Goal: Task Accomplishment & Management: Complete application form

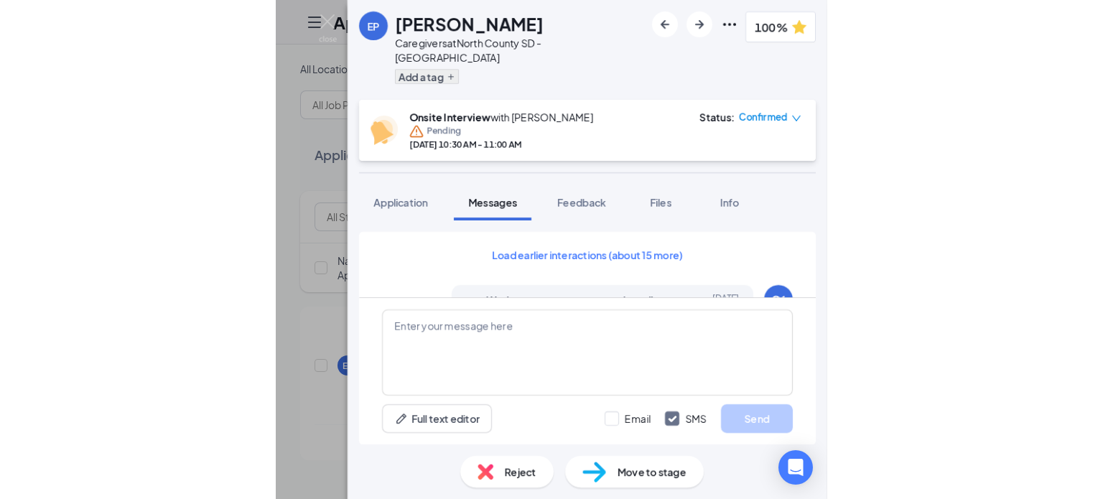
scroll to position [615, 0]
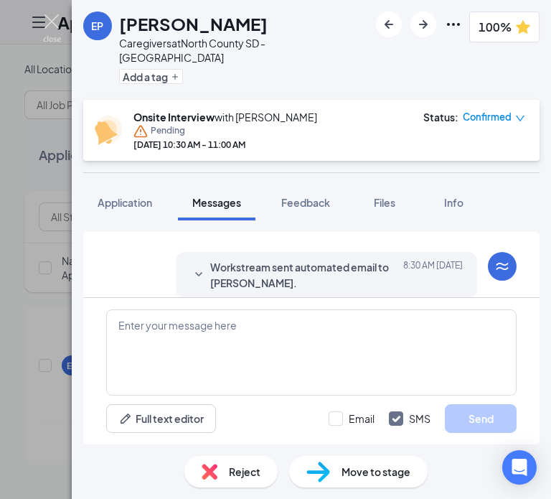
click at [55, 28] on img at bounding box center [52, 28] width 18 height 28
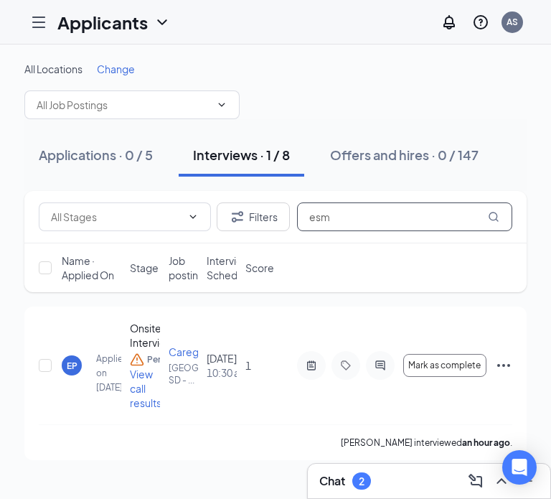
click at [379, 216] on input "esm" at bounding box center [404, 216] width 215 height 29
type input "e"
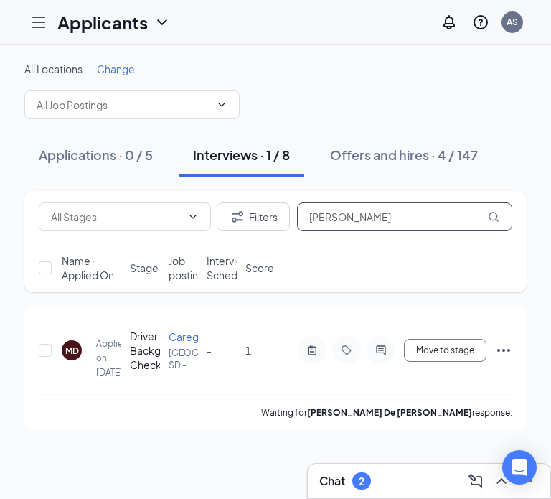
type input "[PERSON_NAME]"
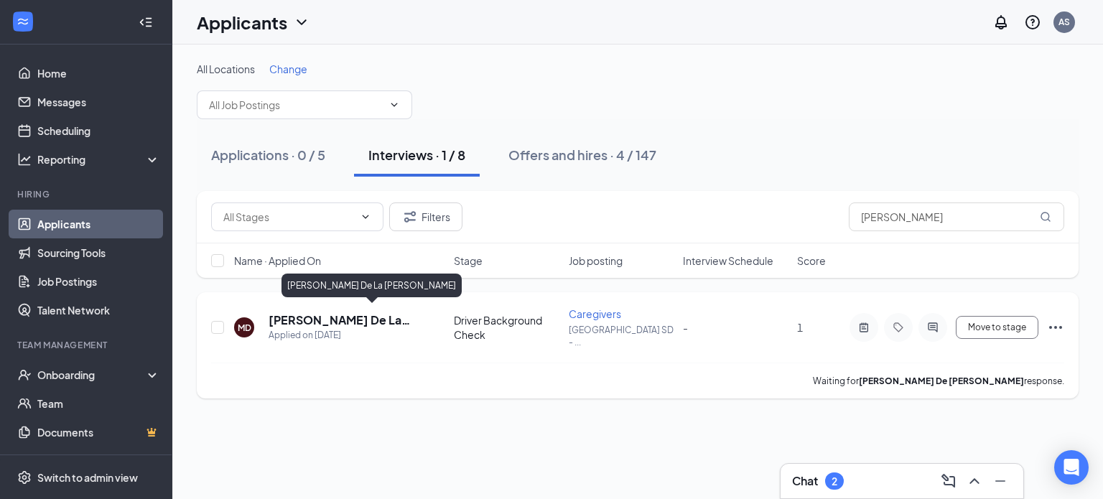
click at [349, 312] on h5 "[PERSON_NAME] De La [PERSON_NAME]" at bounding box center [342, 320] width 146 height 16
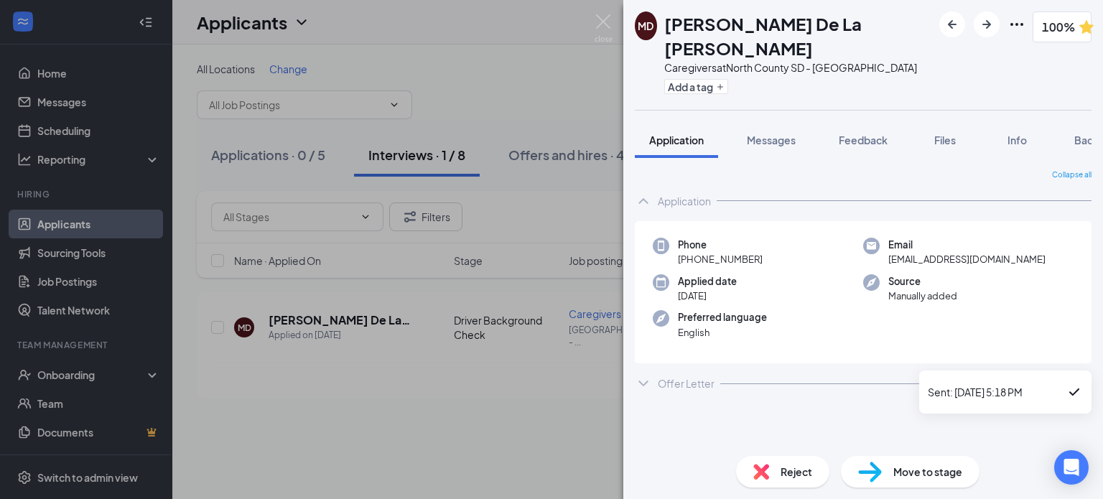
click at [551, 375] on icon "ChevronDown" at bounding box center [1082, 383] width 17 height 17
click at [551, 134] on span "Background" at bounding box center [1103, 140] width 59 height 13
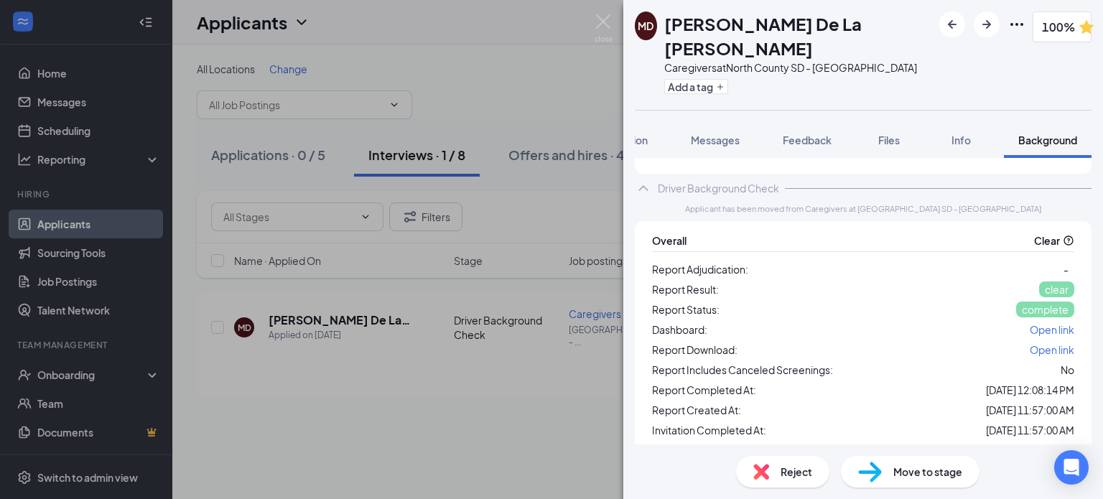
scroll to position [198, 0]
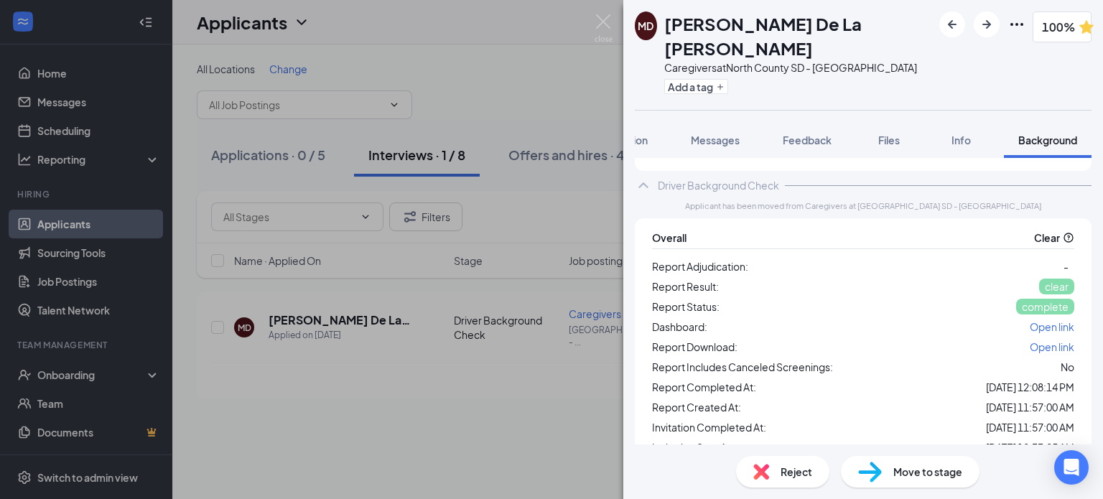
click at [551, 470] on span "Move to stage" at bounding box center [927, 472] width 69 height 16
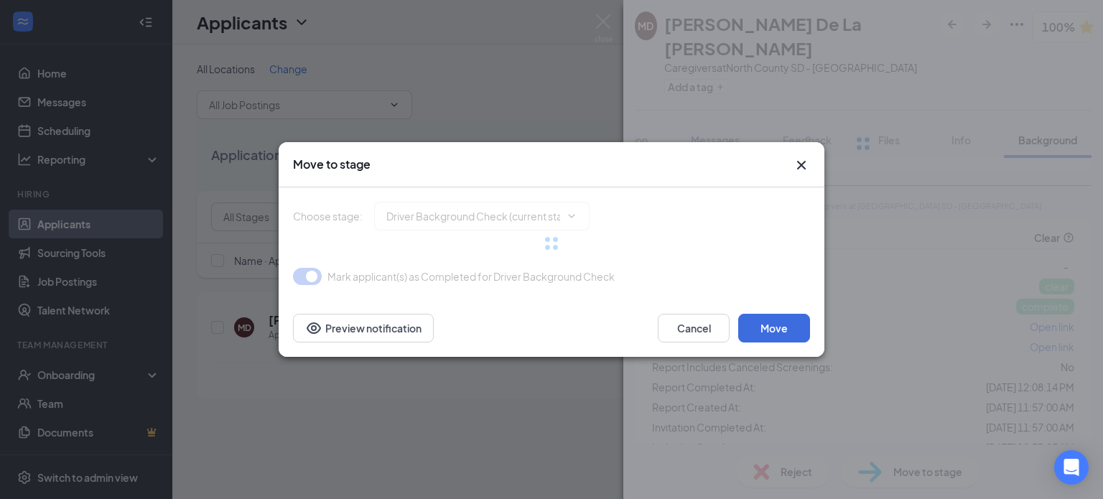
type input "Non Driver Background Check (next stage)"
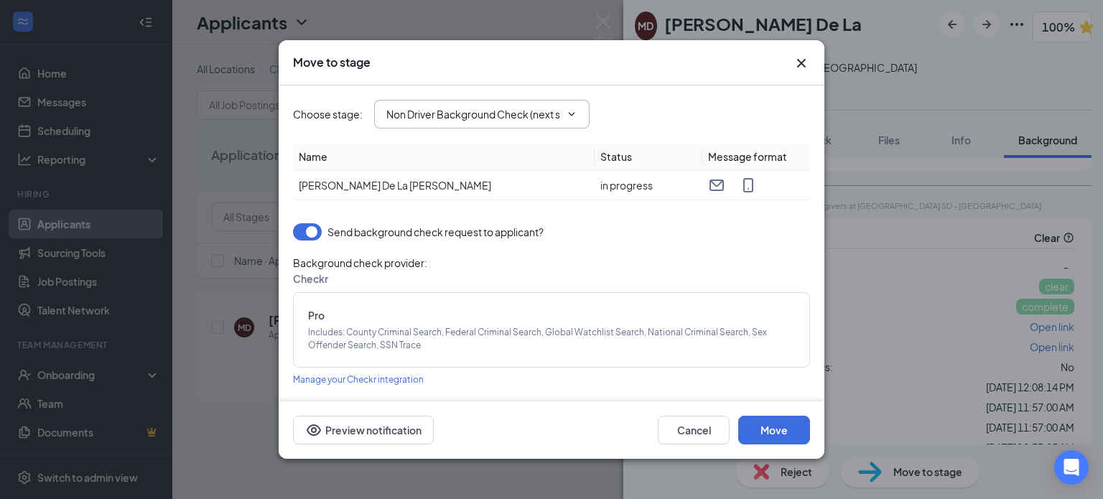
click at [551, 121] on span "Non Driver Background Check (next stage)" at bounding box center [481, 114] width 215 height 29
click at [551, 113] on icon "ChevronDown" at bounding box center [572, 114] width 6 height 4
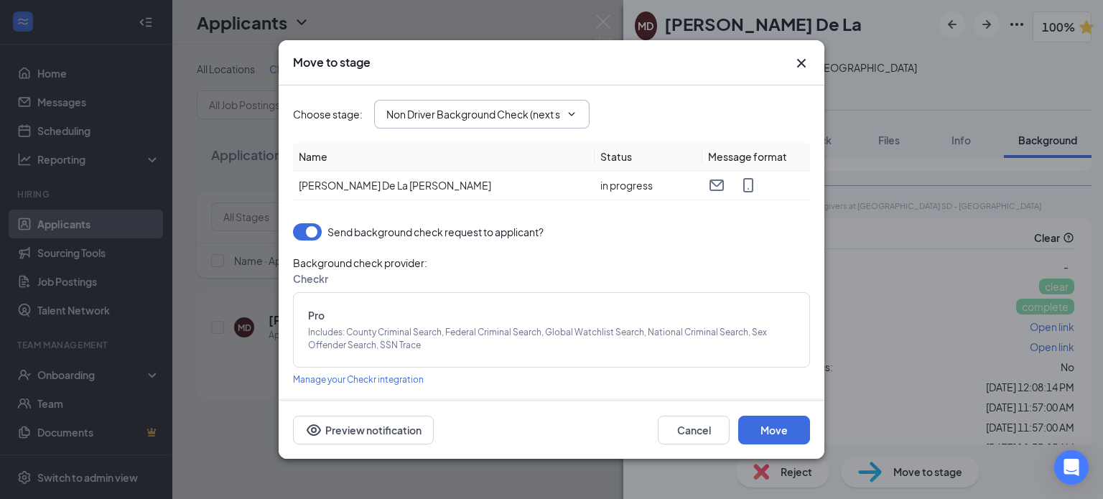
click at [551, 113] on icon "ChevronDown" at bounding box center [572, 114] width 6 height 4
click at [548, 111] on input "Non Driver Background Check (next stage)" at bounding box center [473, 114] width 174 height 16
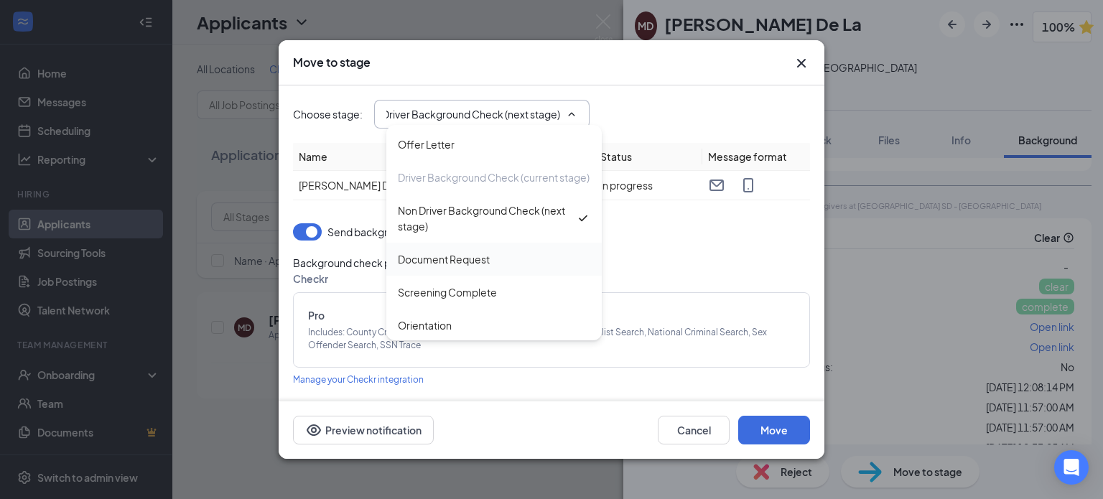
scroll to position [146, 0]
click at [551, 66] on icon "Cross" at bounding box center [801, 63] width 9 height 9
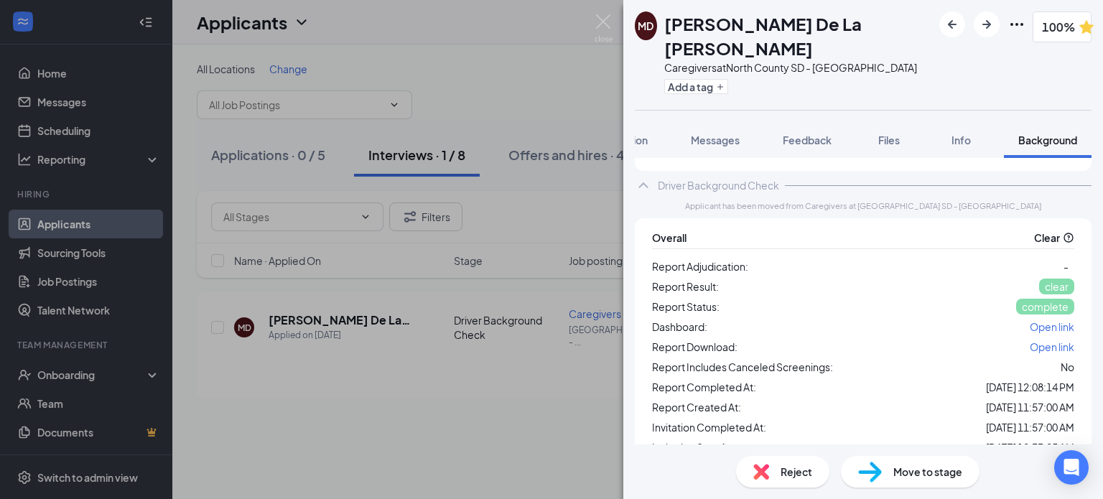
click at [83, 372] on div "MD [PERSON_NAME] [PERSON_NAME] Caregivers at [GEOGRAPHIC_DATA] [GEOGRAPHIC_DATA…" at bounding box center [551, 249] width 1103 height 499
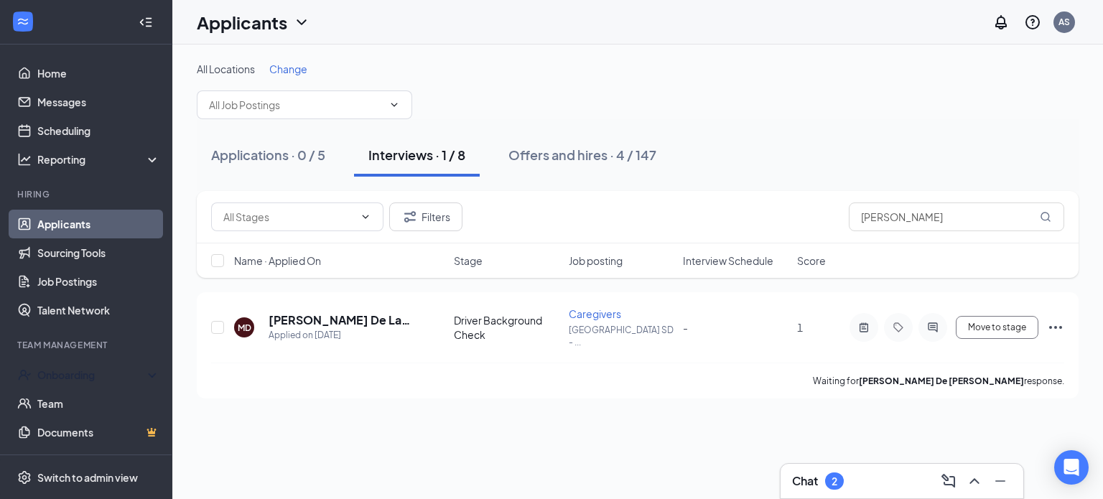
click at [83, 372] on div "Onboarding" at bounding box center [92, 375] width 111 height 14
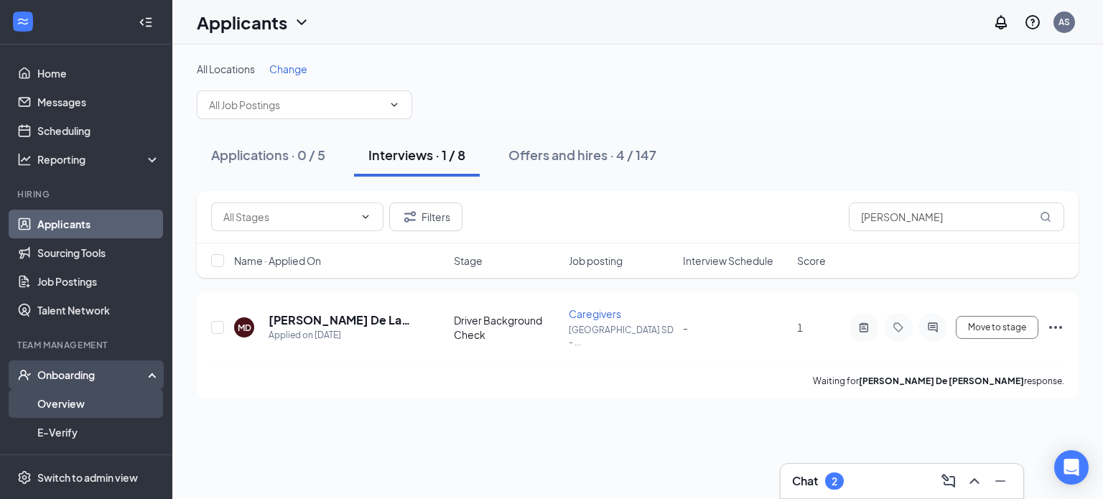
click at [83, 406] on link "Overview" at bounding box center [98, 403] width 123 height 29
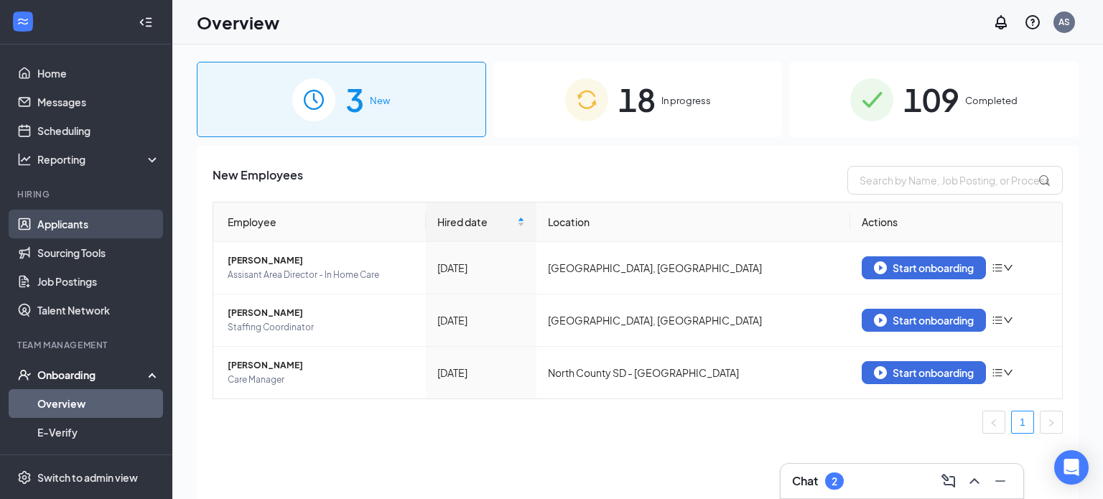
click at [65, 227] on link "Applicants" at bounding box center [98, 224] width 123 height 29
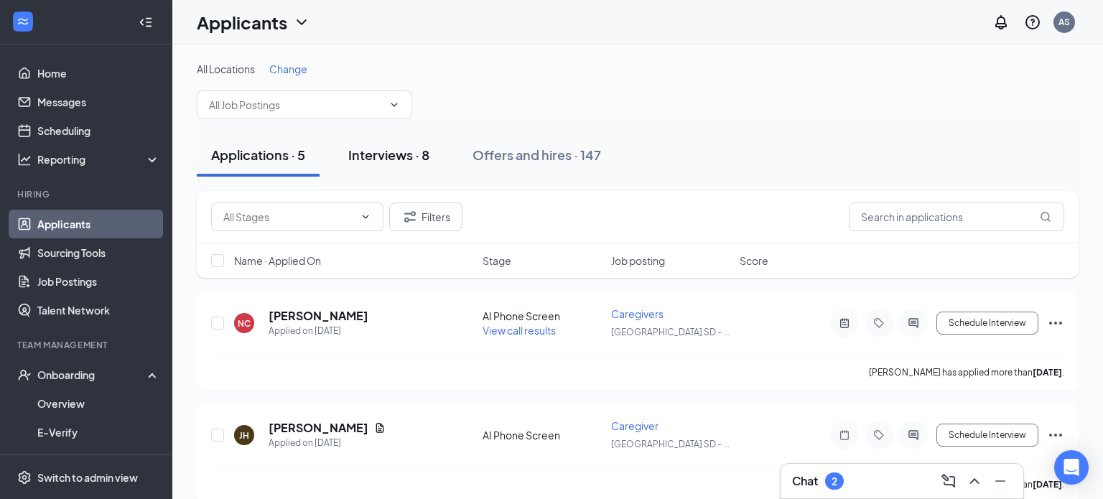
click at [422, 149] on div "Interviews · 8" at bounding box center [388, 155] width 81 height 18
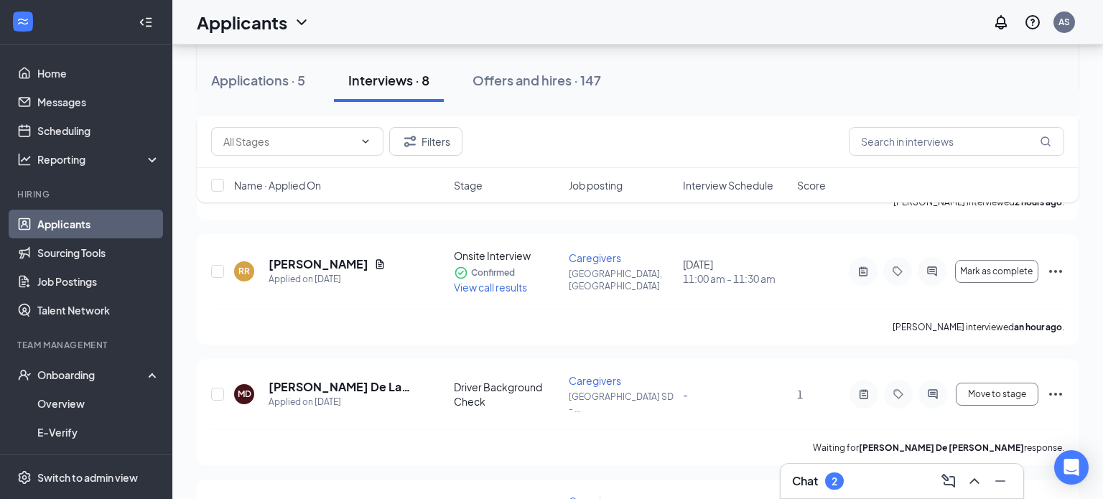
scroll to position [309, 0]
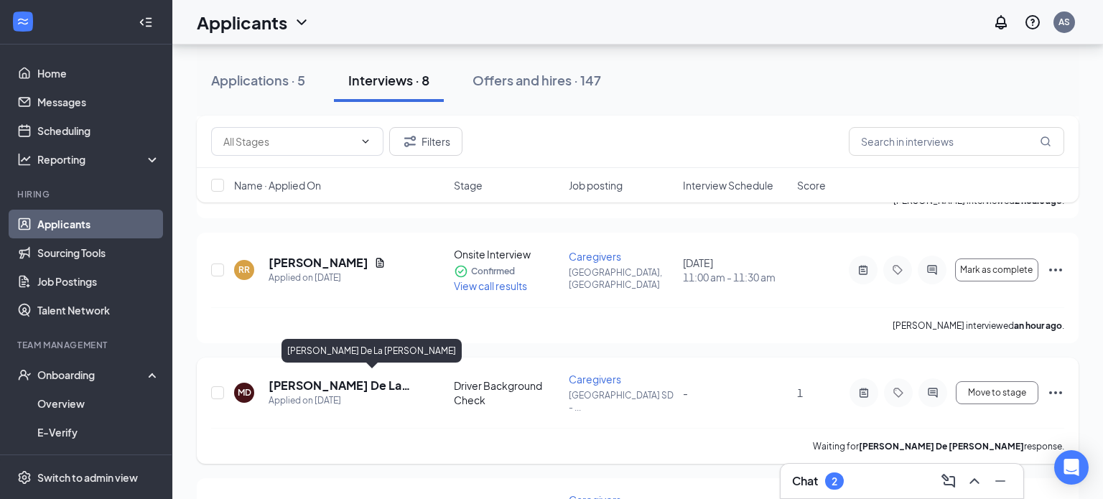
click at [317, 383] on h5 "[PERSON_NAME] De La [PERSON_NAME]" at bounding box center [342, 386] width 146 height 16
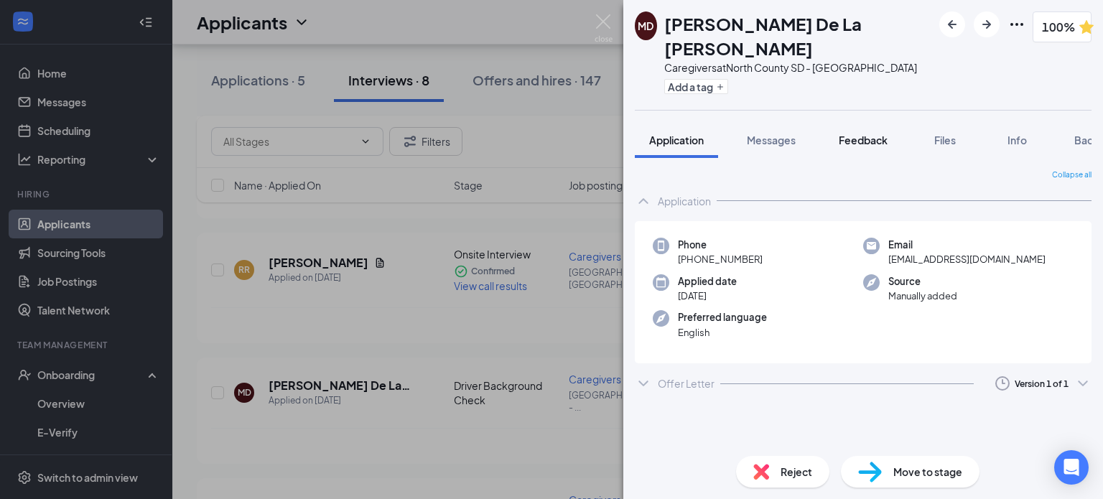
click at [551, 134] on span "Feedback" at bounding box center [863, 140] width 49 height 13
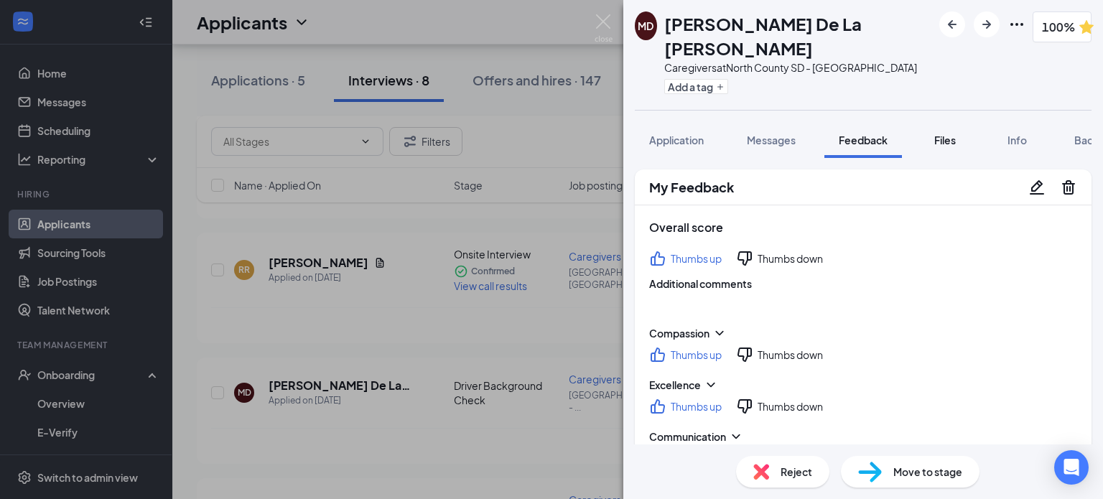
click at [551, 125] on button "Files" at bounding box center [944, 140] width 57 height 36
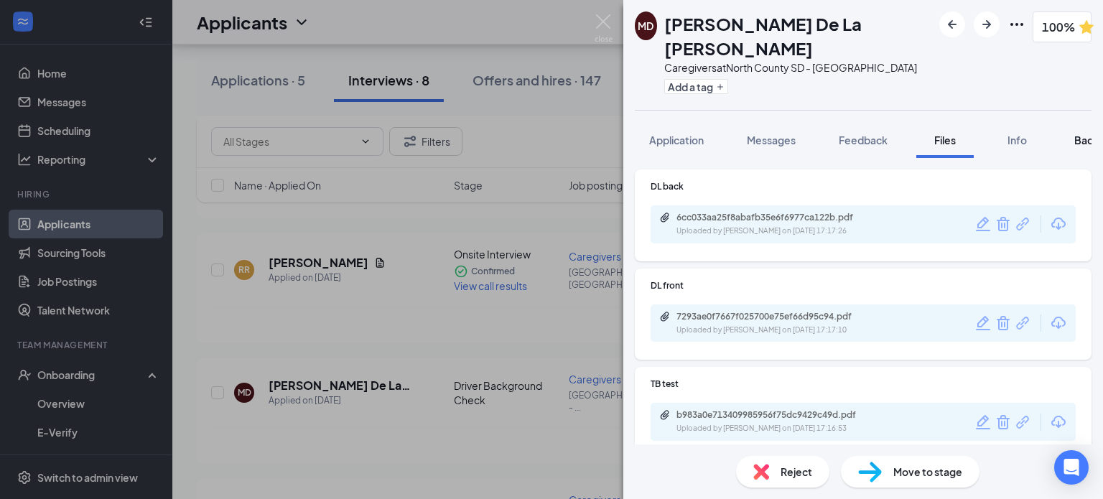
click at [551, 123] on button "Background" at bounding box center [1104, 140] width 88 height 36
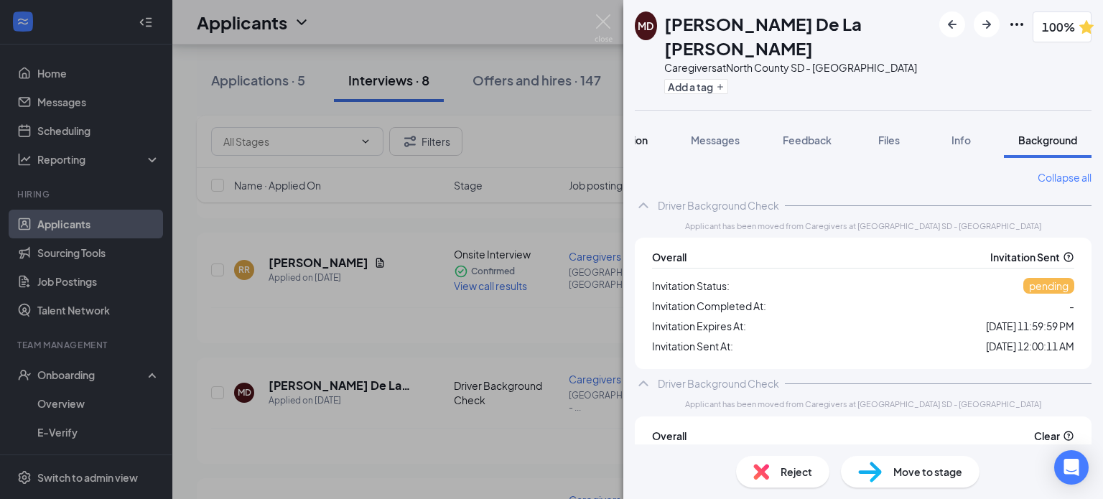
click at [551, 134] on span "Application" at bounding box center [620, 140] width 55 height 13
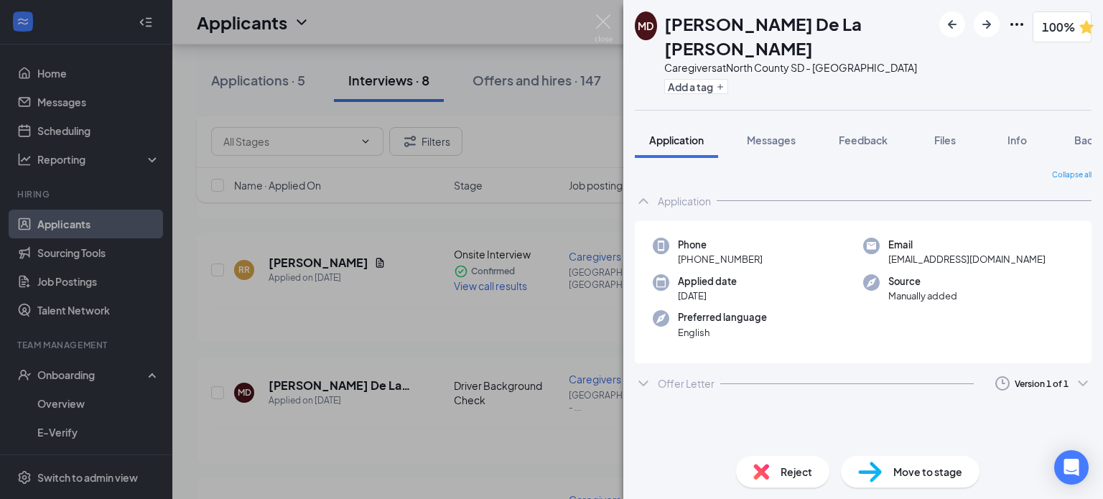
click at [551, 375] on icon "ChevronDown" at bounding box center [643, 383] width 17 height 17
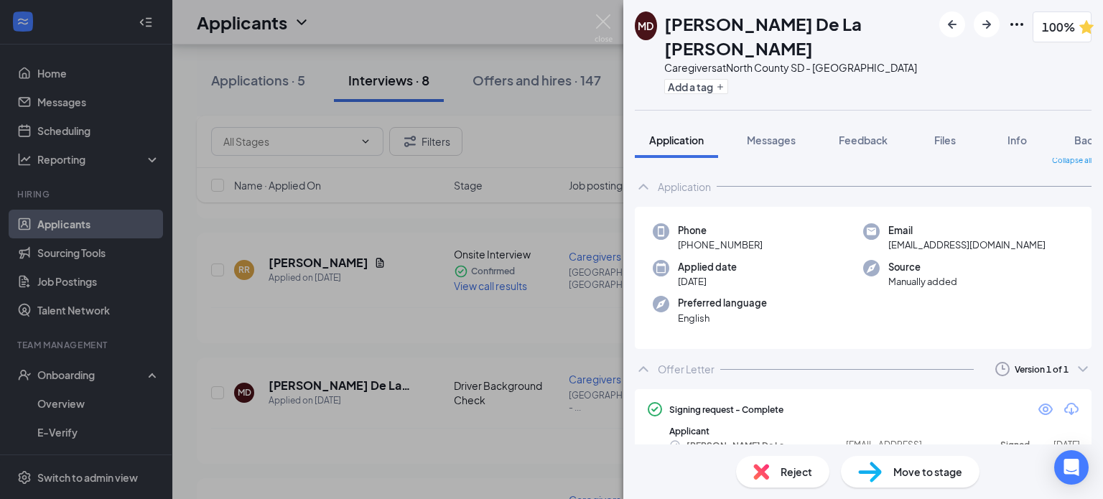
scroll to position [15, 0]
click at [551, 471] on img at bounding box center [870, 472] width 24 height 21
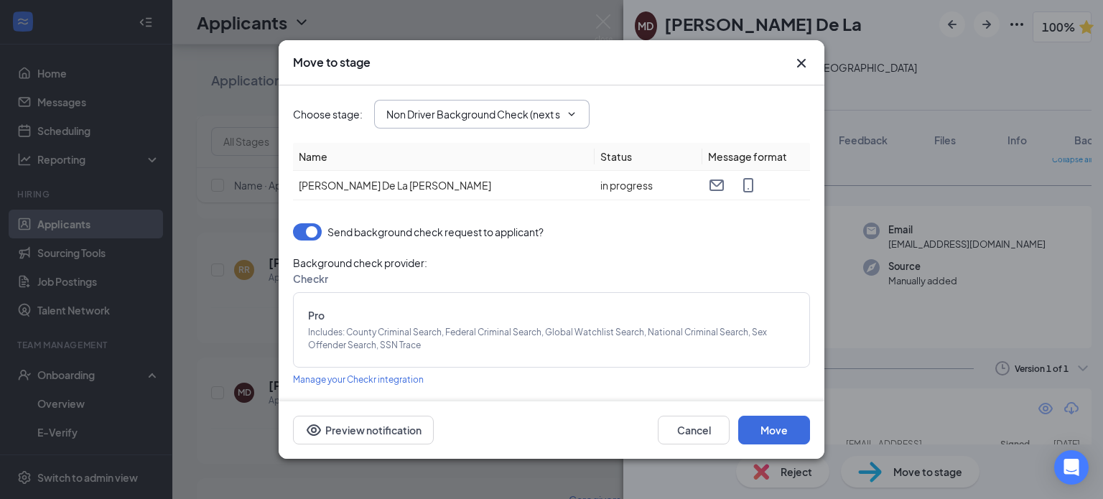
click at [551, 117] on span "Non Driver Background Check (next stage)" at bounding box center [481, 114] width 215 height 29
click at [551, 112] on icon "ChevronDown" at bounding box center [571, 113] width 11 height 11
click at [551, 110] on input "Non Driver Background Check (next stage)" at bounding box center [473, 114] width 174 height 16
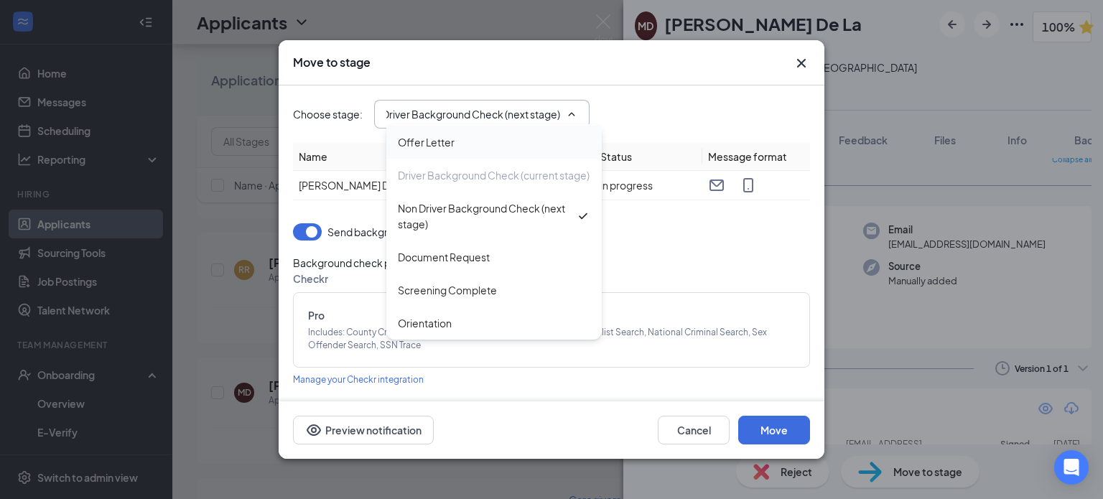
scroll to position [146, 0]
click at [478, 289] on div "Screening Complete" at bounding box center [447, 290] width 99 height 16
type input "Screening Complete"
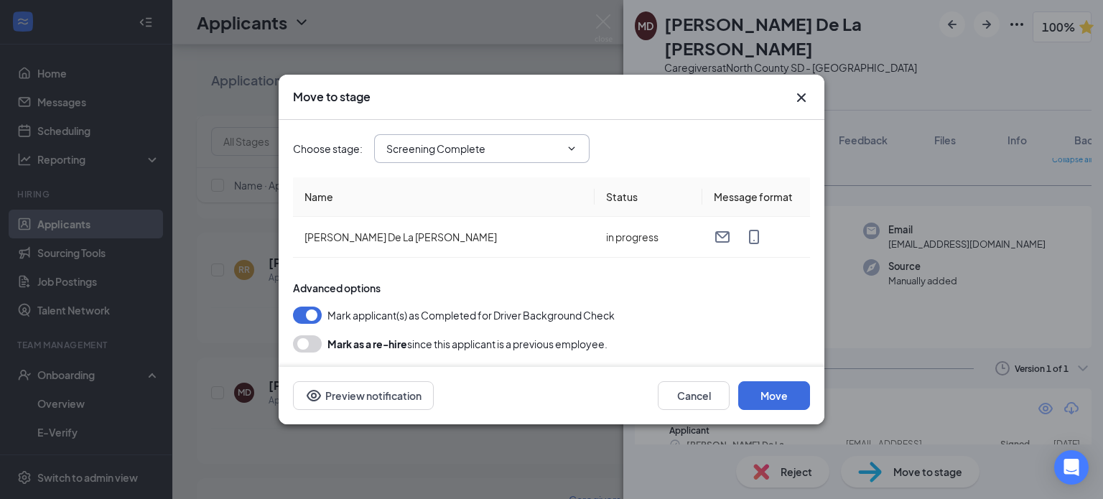
scroll to position [0, 0]
click at [551, 399] on button "Move" at bounding box center [774, 395] width 72 height 29
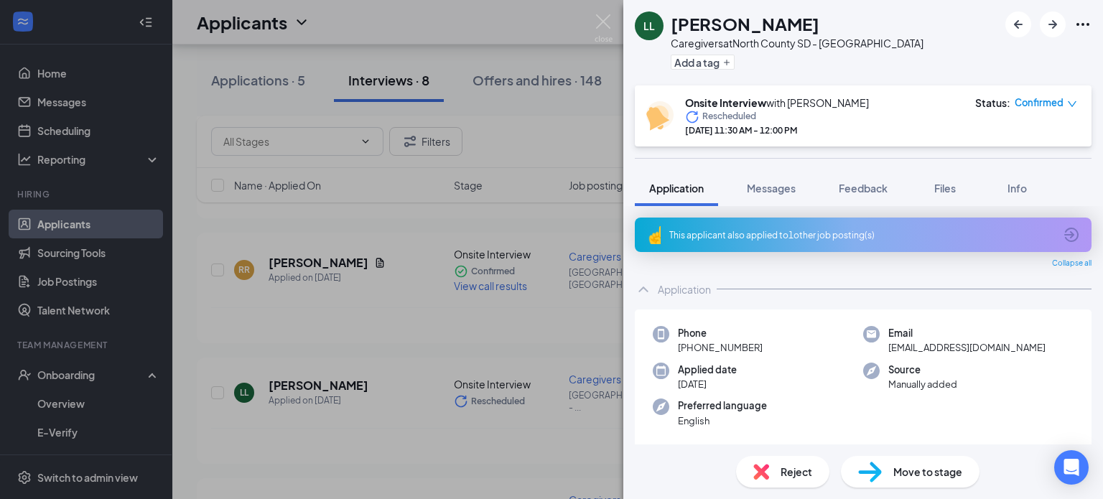
click at [88, 370] on div "LL [PERSON_NAME] Caregivers at [GEOGRAPHIC_DATA] SD - Oceanside Add a tag Onsit…" at bounding box center [551, 249] width 1103 height 499
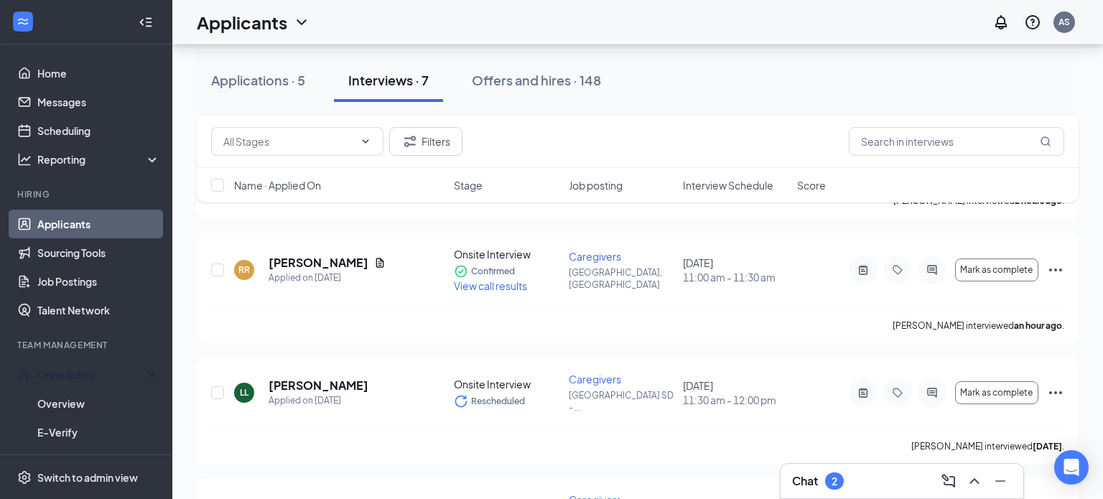
click at [88, 370] on div "Onboarding" at bounding box center [92, 375] width 111 height 14
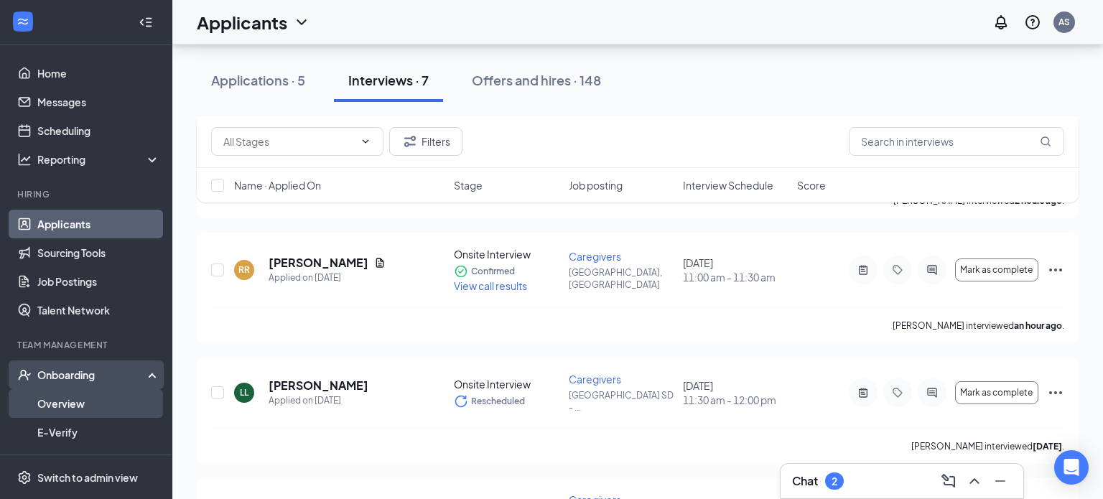
click at [80, 415] on link "Overview" at bounding box center [98, 403] width 123 height 29
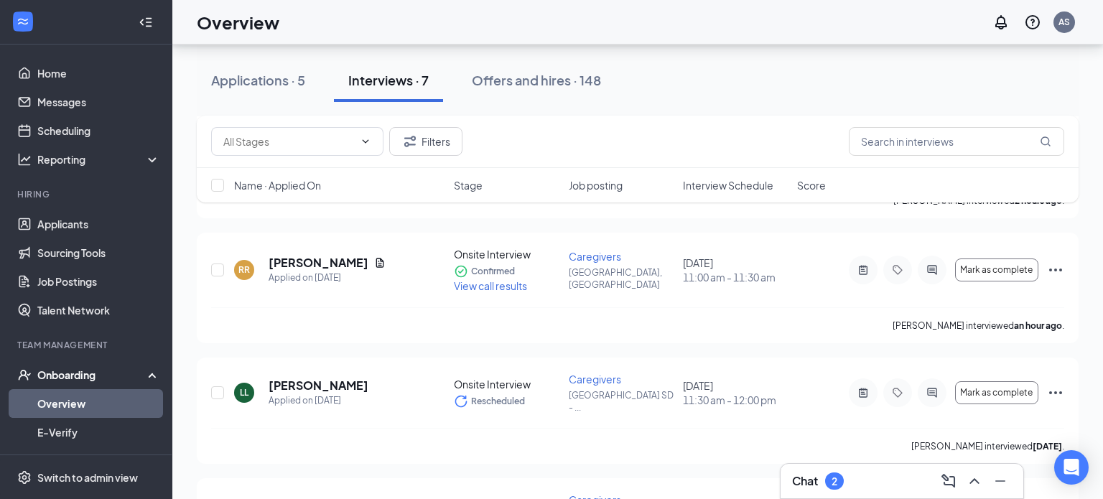
scroll to position [65, 0]
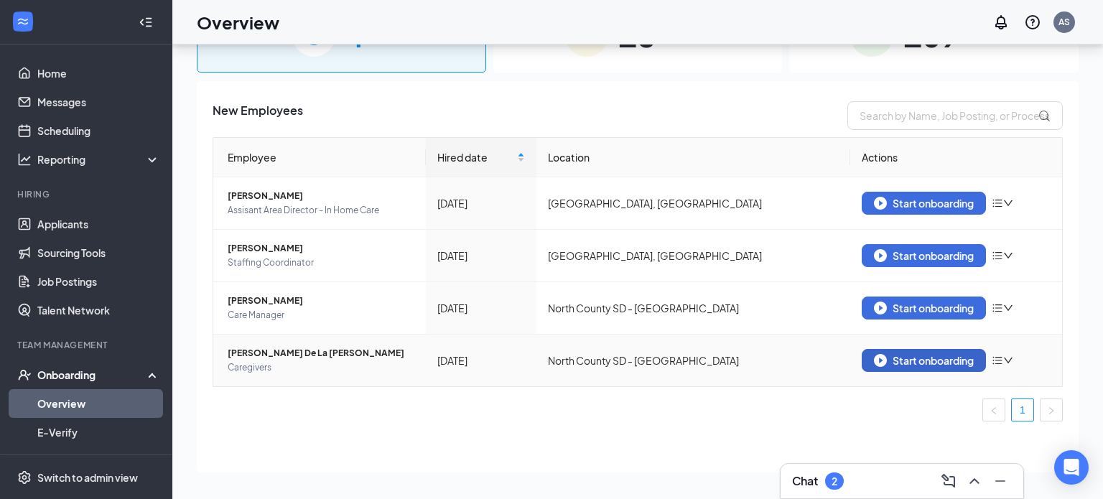
click at [551, 363] on div "Start onboarding" at bounding box center [924, 360] width 100 height 13
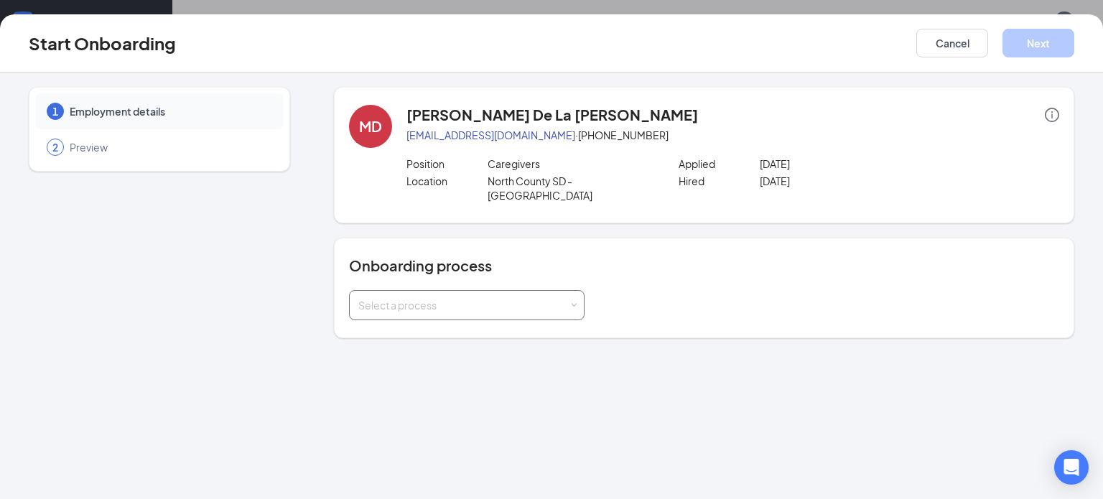
click at [498, 291] on div "Select a process" at bounding box center [466, 305] width 217 height 29
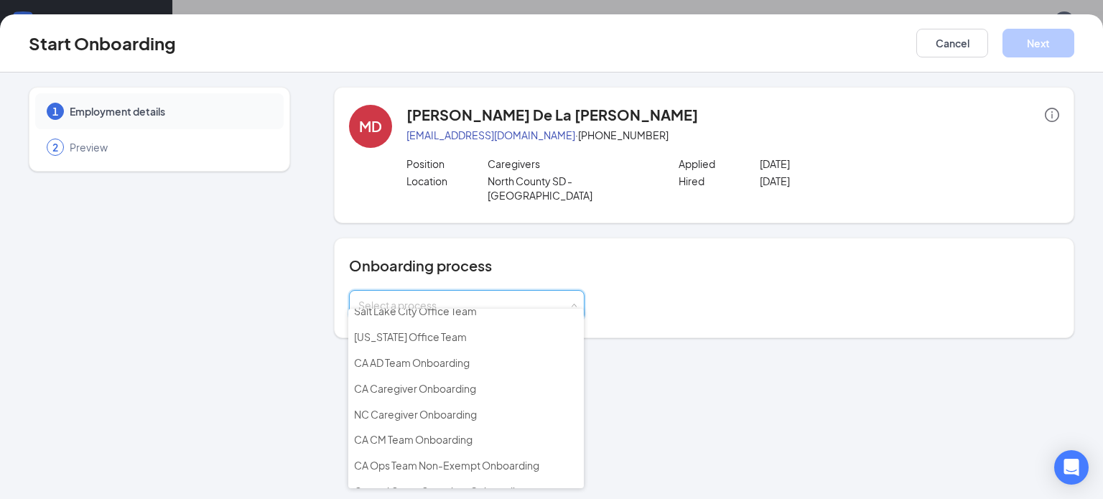
scroll to position [246, 0]
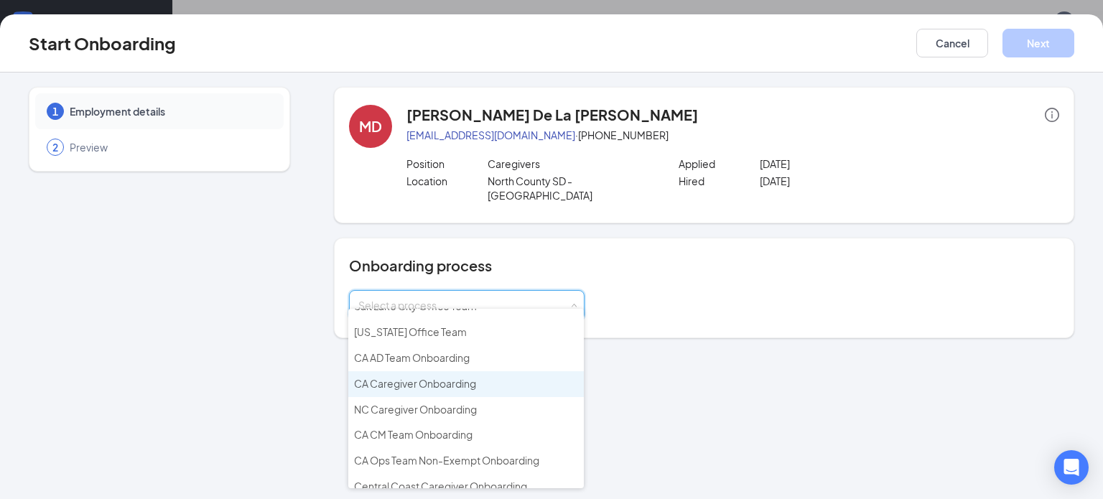
click at [488, 371] on li "CA Caregiver Onboarding" at bounding box center [465, 384] width 235 height 26
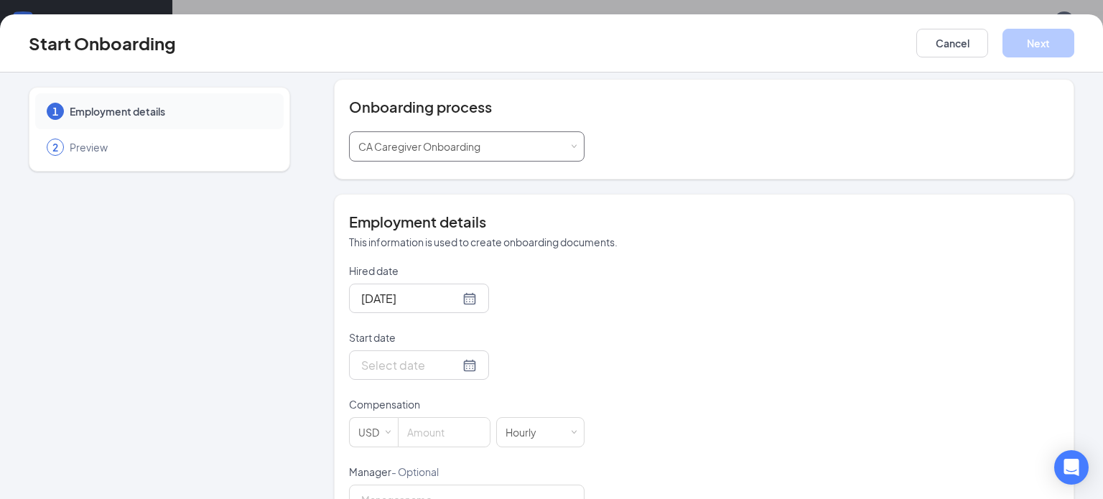
scroll to position [162, 0]
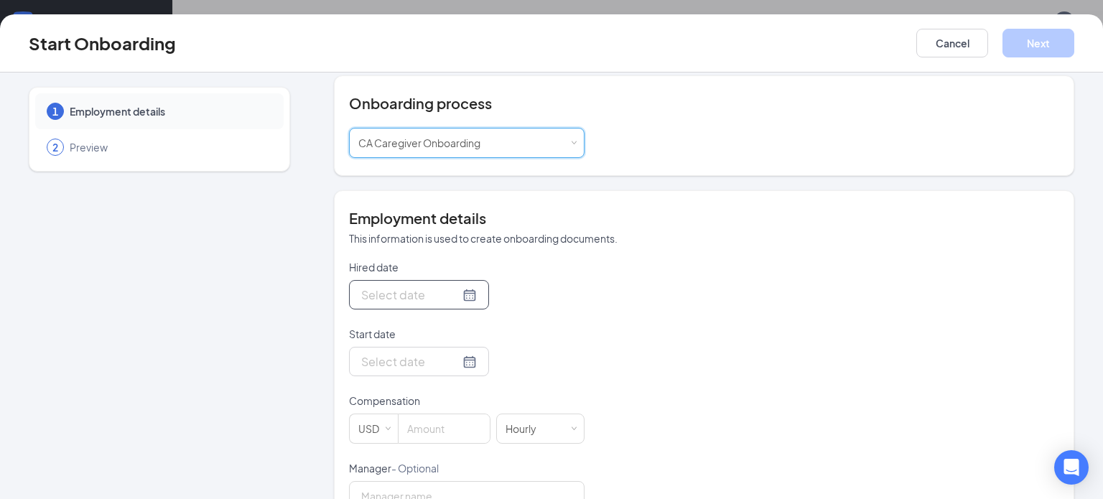
click at [472, 286] on div at bounding box center [419, 295] width 116 height 18
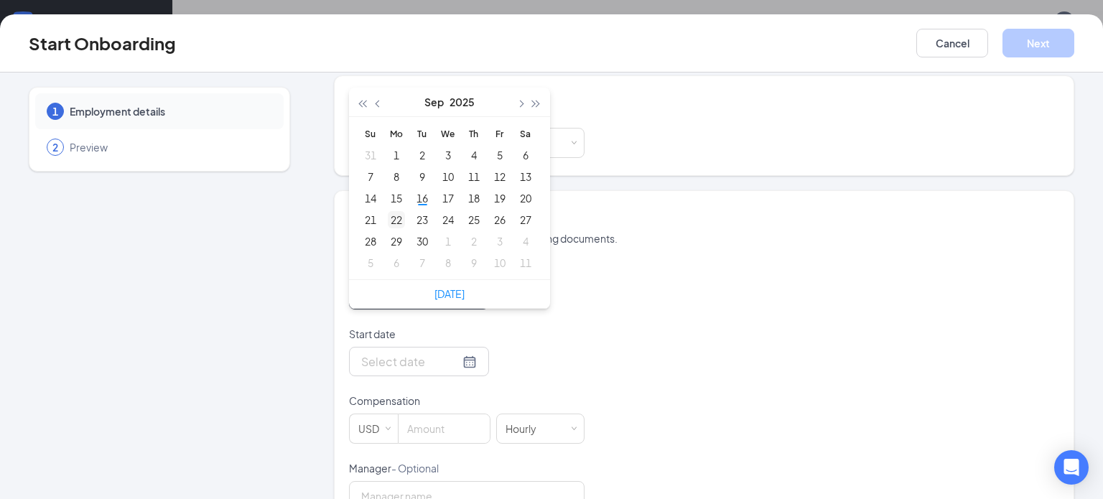
type input "[DATE]"
click at [400, 211] on div "22" at bounding box center [396, 219] width 17 height 17
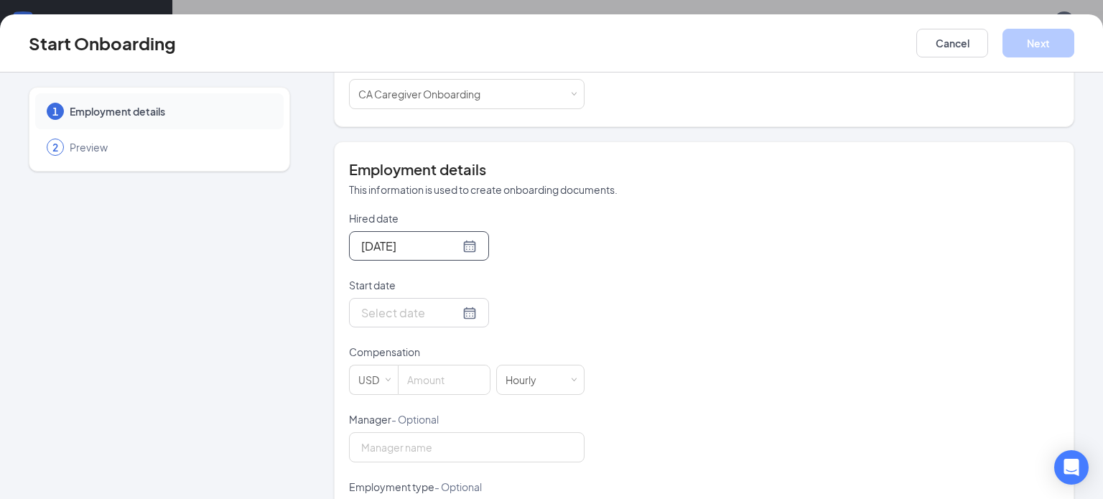
scroll to position [213, 0]
click at [421, 235] on input "Hired date" at bounding box center [410, 244] width 98 height 18
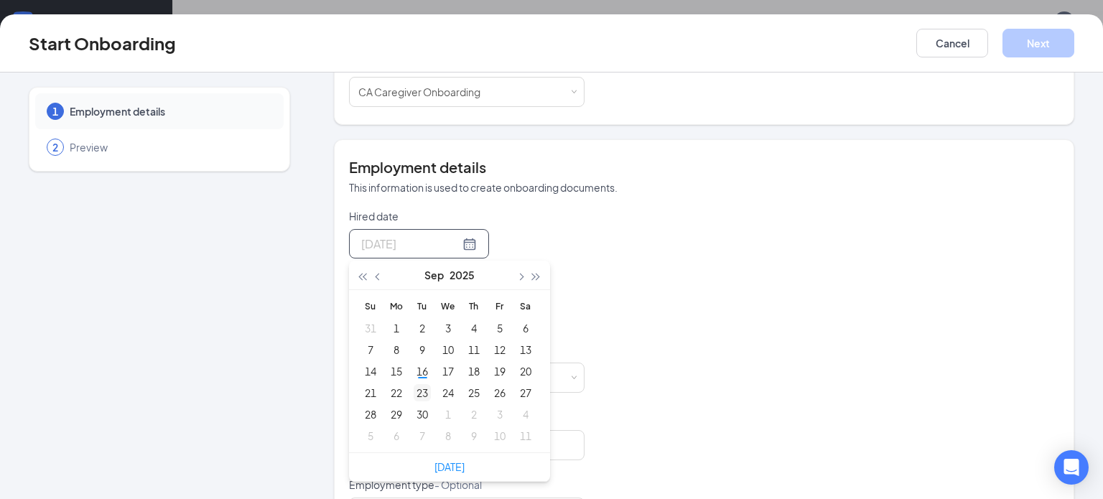
type input "[DATE]"
click at [424, 384] on div "23" at bounding box center [422, 392] width 17 height 17
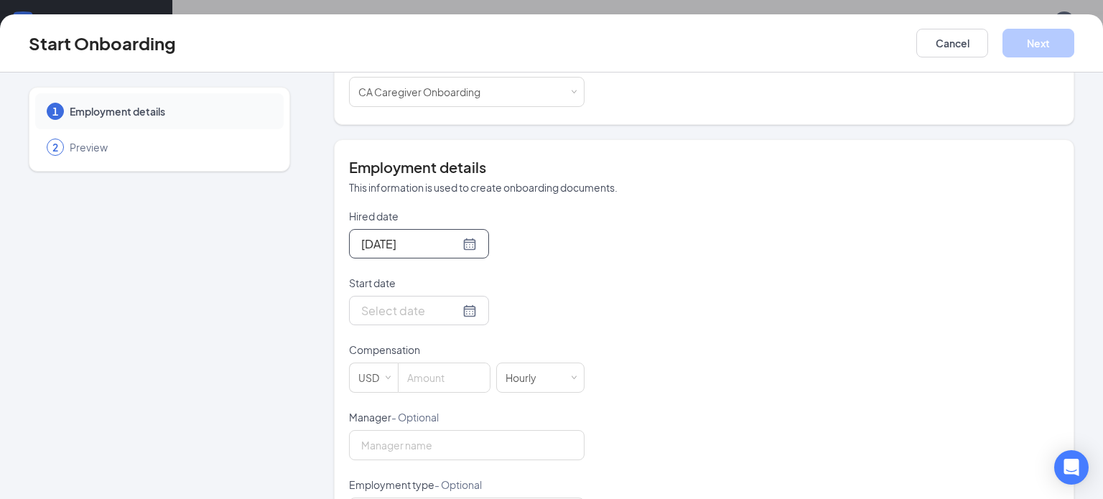
click at [551, 183] on div "Employment details This information is used to create onboarding documents. Hir…" at bounding box center [704, 451] width 710 height 589
click at [436, 235] on input "Hired date" at bounding box center [410, 244] width 98 height 18
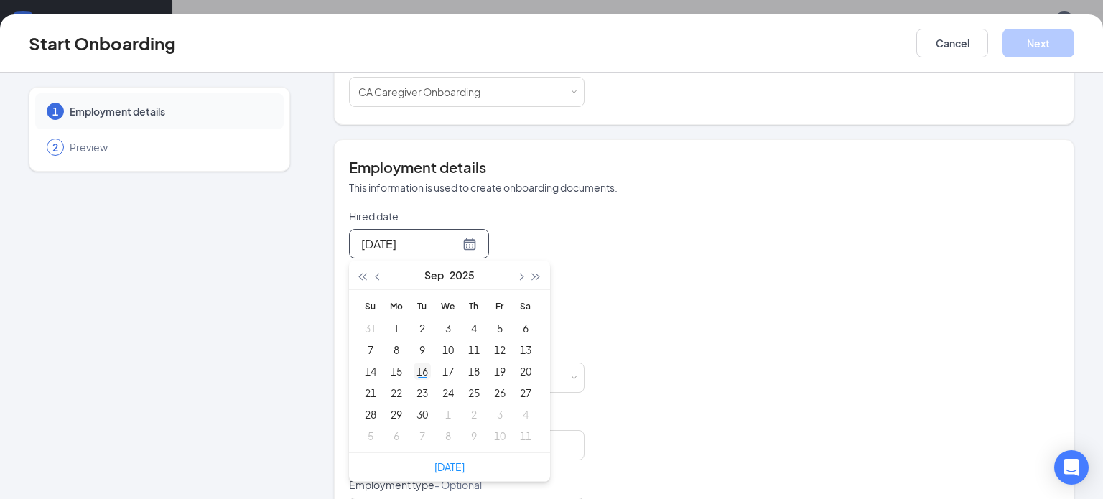
type input "[DATE]"
click at [423, 363] on div "16" at bounding box center [422, 371] width 17 height 17
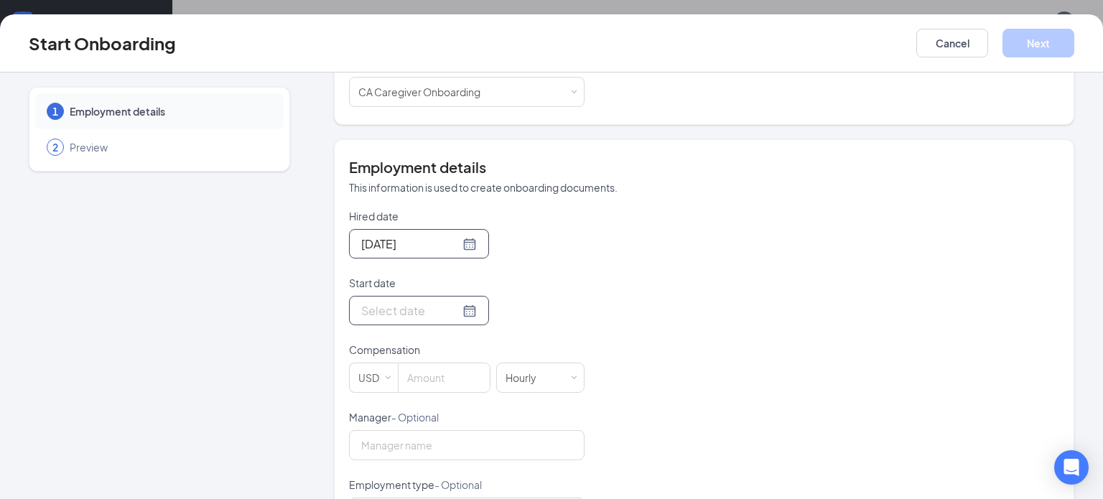
click at [425, 302] on input "Start date" at bounding box center [410, 311] width 98 height 18
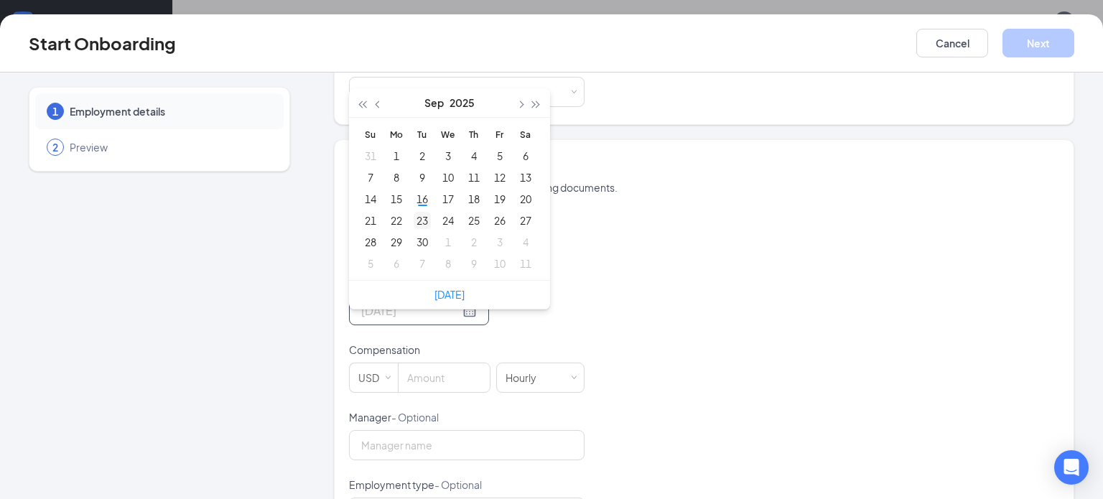
type input "[DATE]"
click at [423, 212] on div "23" at bounding box center [422, 220] width 17 height 17
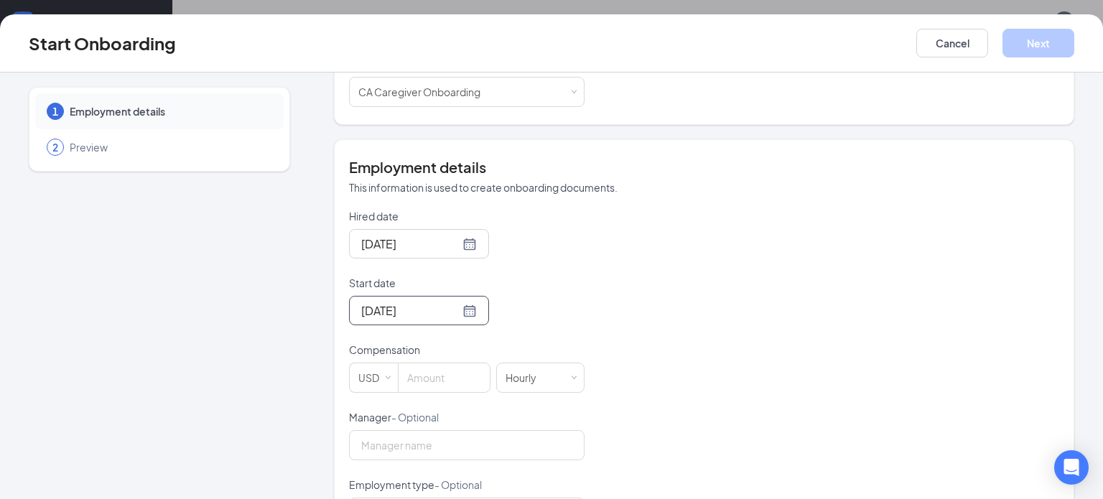
click at [551, 290] on div "Hired date [DATE] [DATE] Su Mo Tu We Th Fr Sa 31 1 2 3 4 5 6 7 8 9 10 11 12 13 …" at bounding box center [704, 477] width 710 height 537
click at [465, 363] on input at bounding box center [443, 377] width 91 height 29
type input "19"
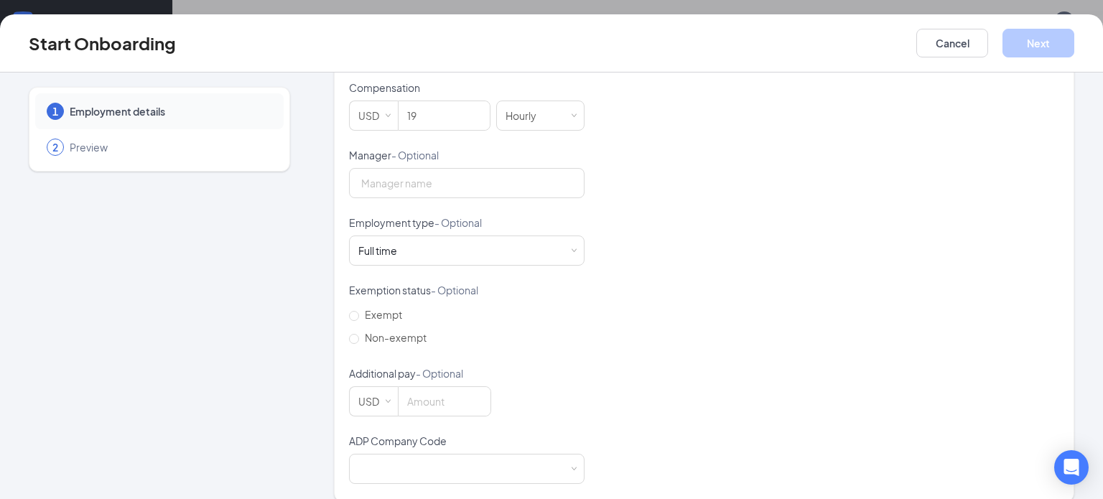
scroll to position [477, 0]
click at [488, 453] on div at bounding box center [466, 467] width 217 height 29
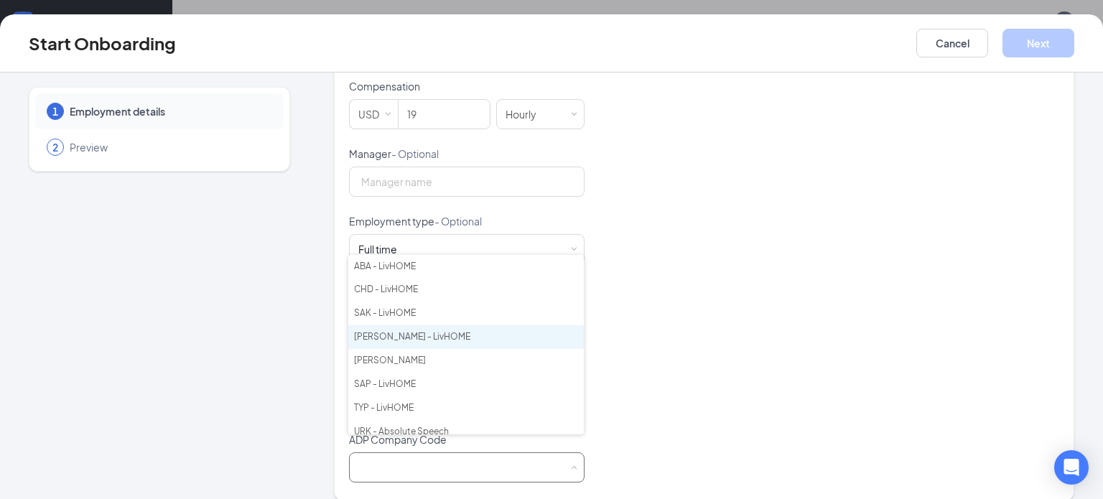
click at [462, 342] on li "[PERSON_NAME] - LivHOME" at bounding box center [465, 337] width 235 height 24
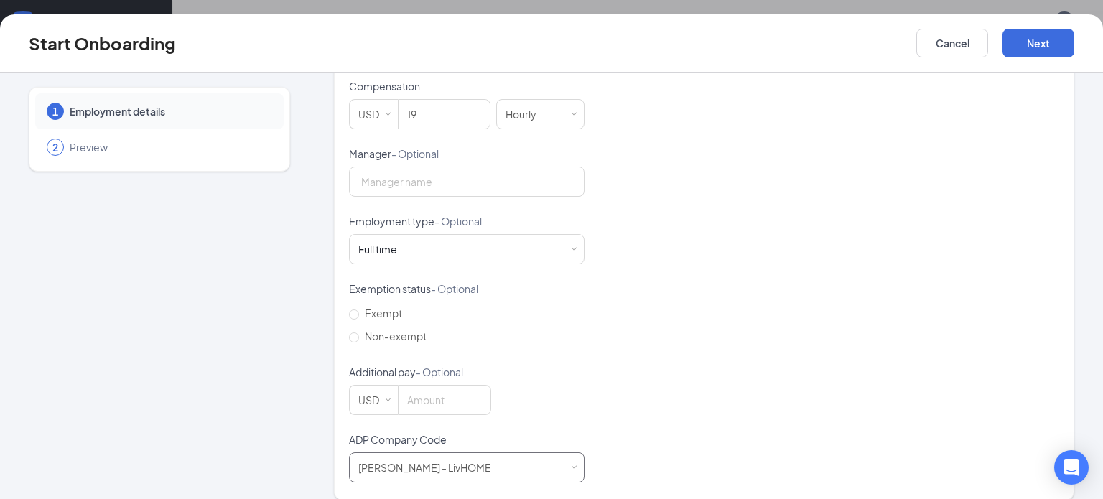
click at [551, 456] on div "[PERSON_NAME] - LivHOME" at bounding box center [466, 467] width 217 height 29
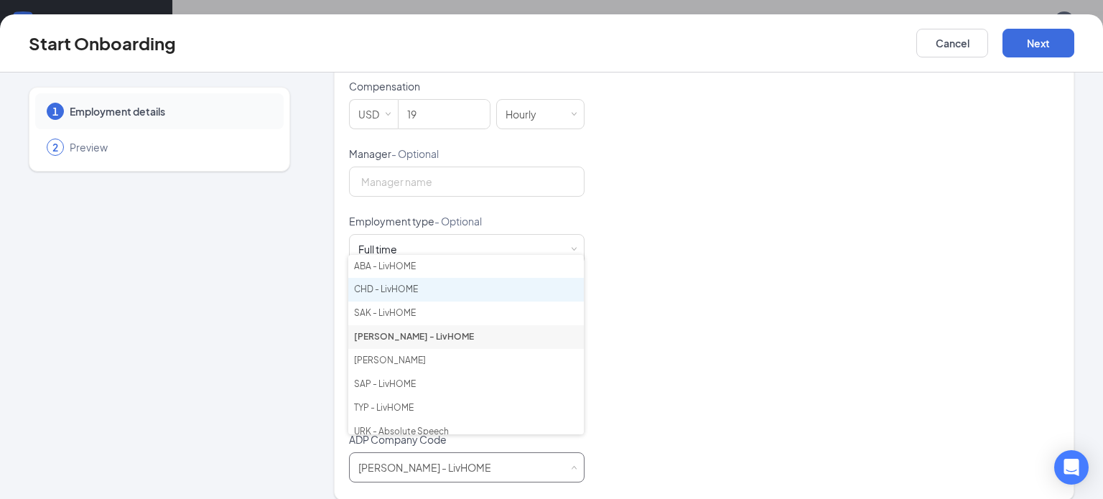
scroll to position [9, 0]
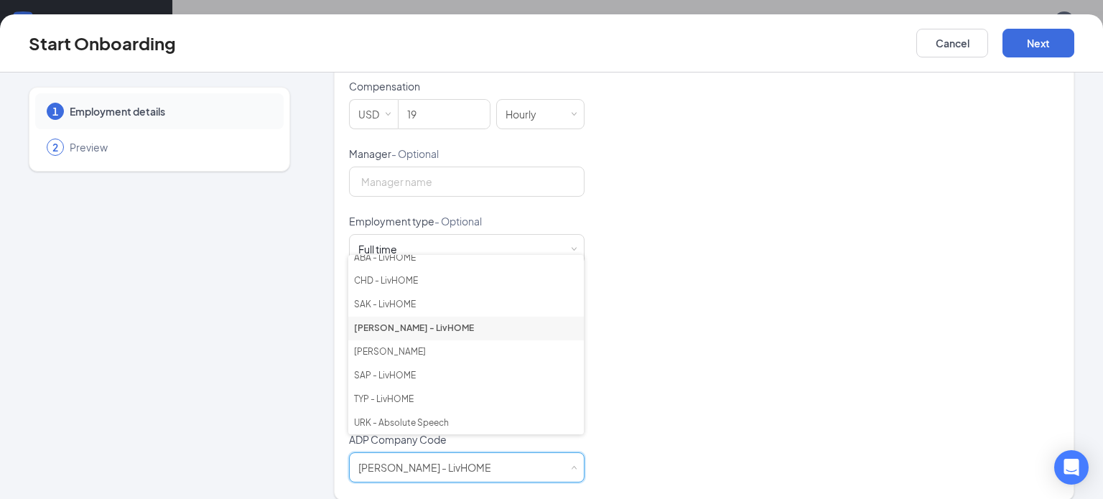
click at [551, 327] on div "Hired date [DATE] [DATE] Su Mo Tu We Th Fr Sa 31 1 2 3 4 5 6 7 8 9 10 11 12 13 …" at bounding box center [704, 213] width 710 height 537
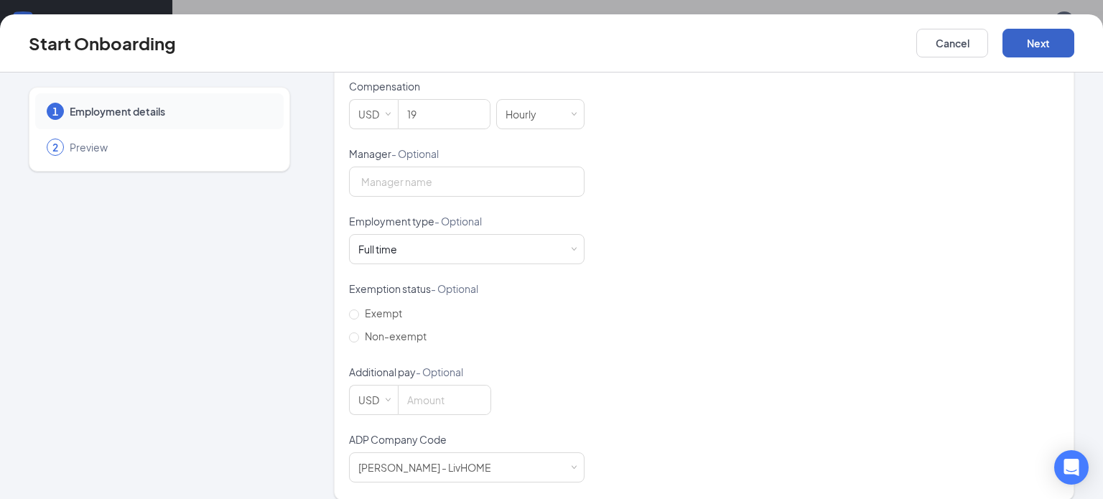
click at [551, 51] on button "Next" at bounding box center [1038, 43] width 72 height 29
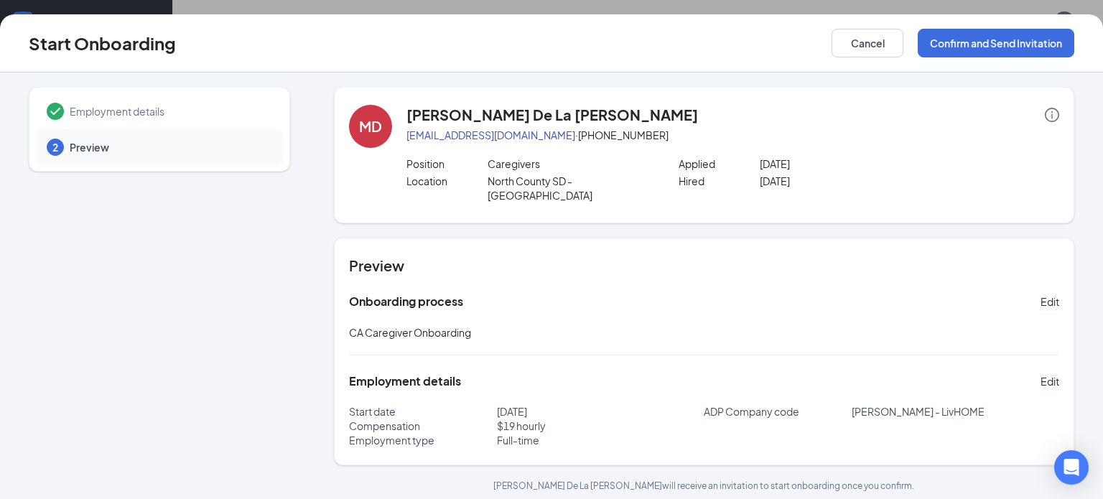
click at [213, 101] on div "Employment details" at bounding box center [159, 111] width 248 height 36
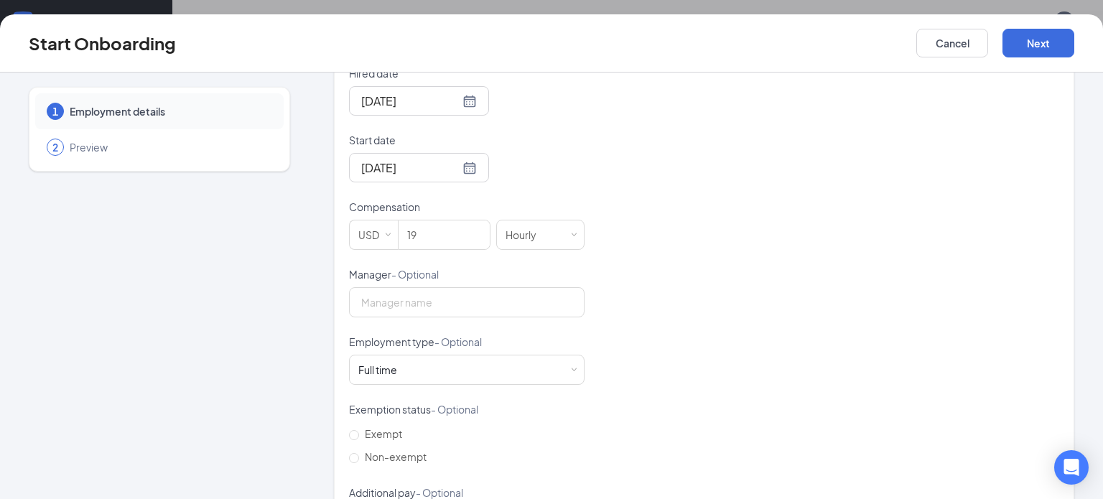
scroll to position [358, 0]
click at [551, 358] on div "Full time Works 30+ hours per week and is reasonably expected to work" at bounding box center [466, 368] width 217 height 29
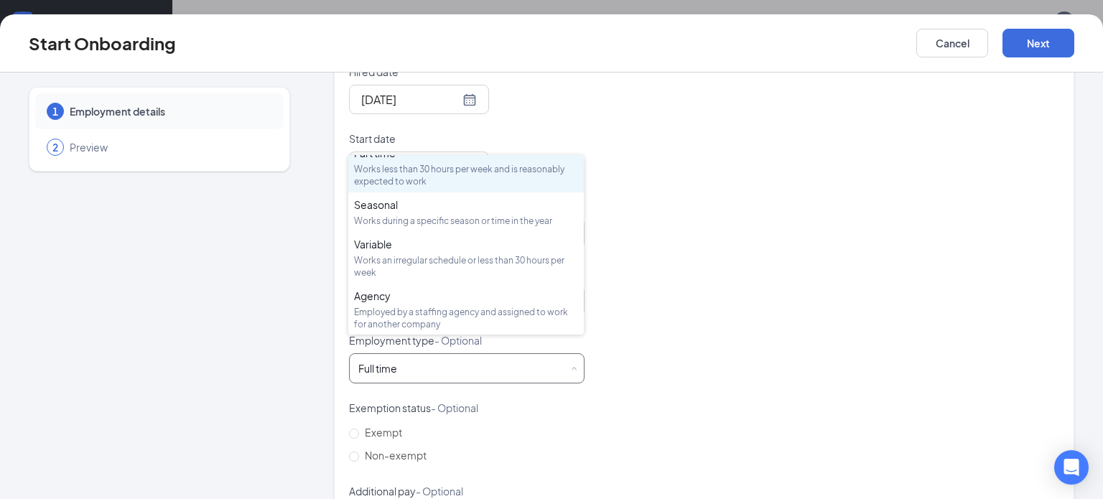
scroll to position [0, 0]
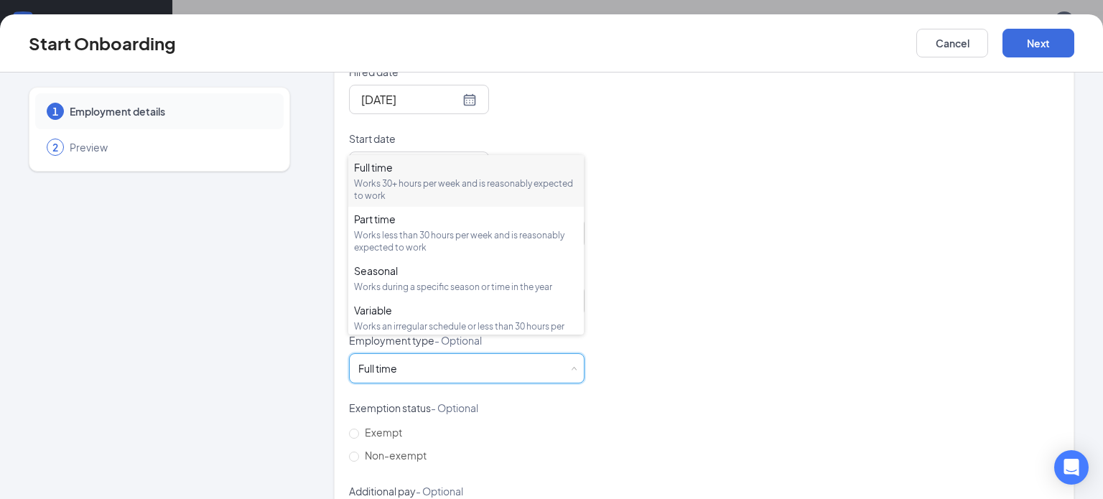
click at [551, 272] on div "Hired date [DATE] Start date [DATE] Compensation USD 19 Hourly Manager - Option…" at bounding box center [704, 333] width 710 height 537
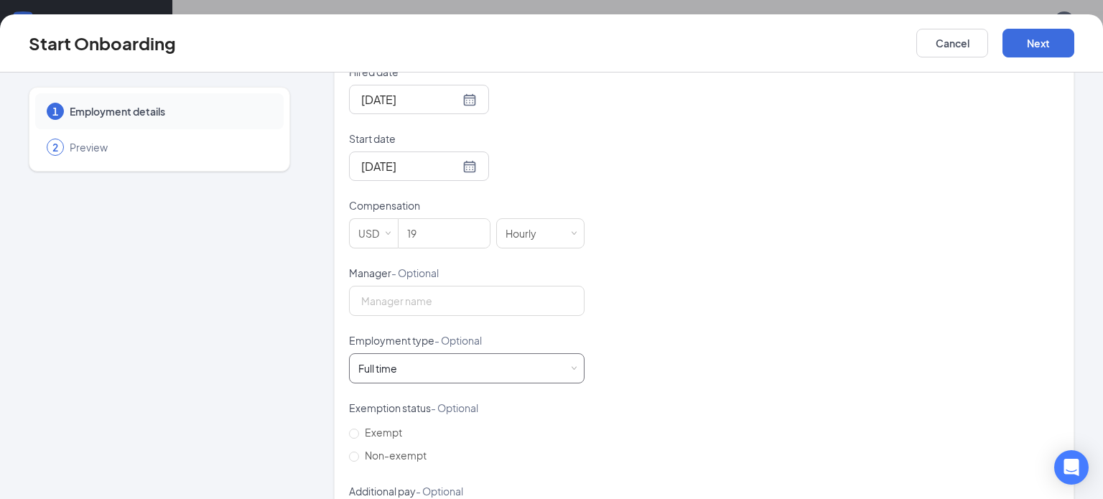
click at [492, 354] on div "Full time Works 30+ hours per week and is reasonably expected to work" at bounding box center [466, 368] width 217 height 29
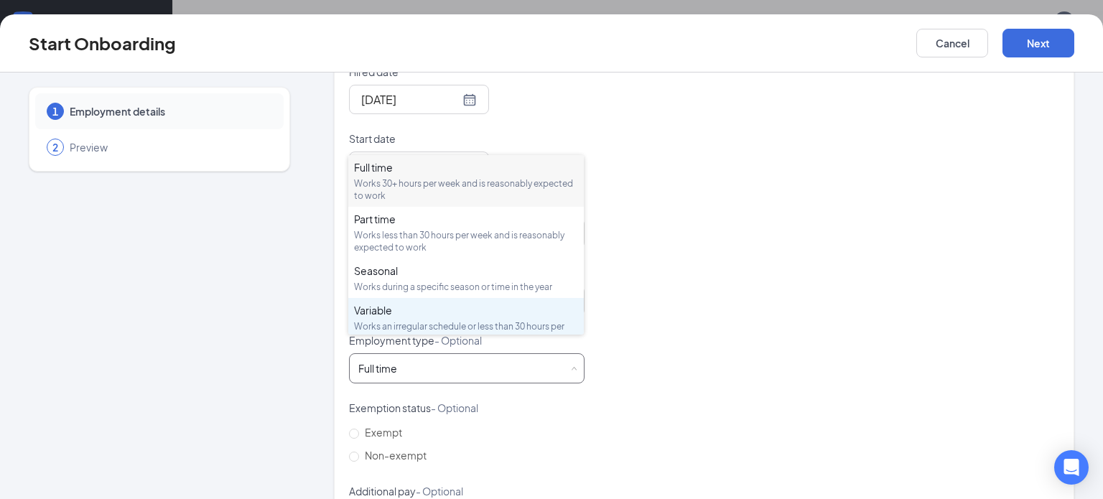
scroll to position [2, 0]
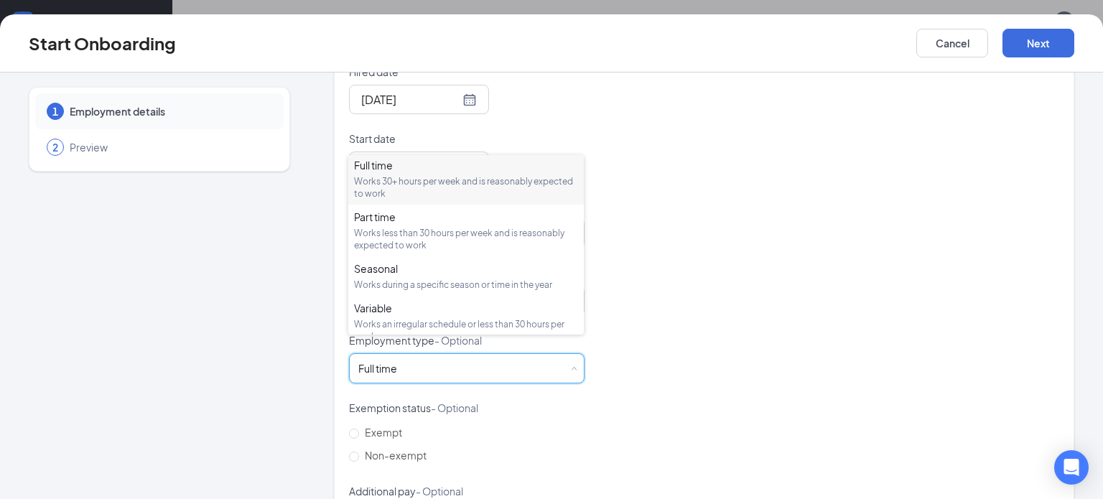
click at [551, 279] on div "Hired date [DATE] Start date [DATE] Compensation USD 19 Hourly Manager - Option…" at bounding box center [704, 333] width 710 height 537
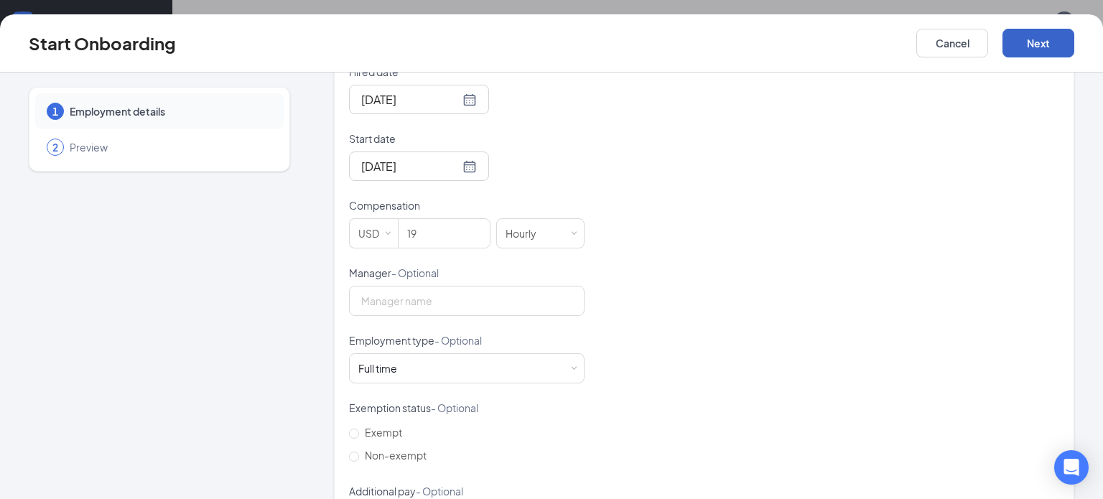
click at [551, 46] on button "Next" at bounding box center [1038, 43] width 72 height 29
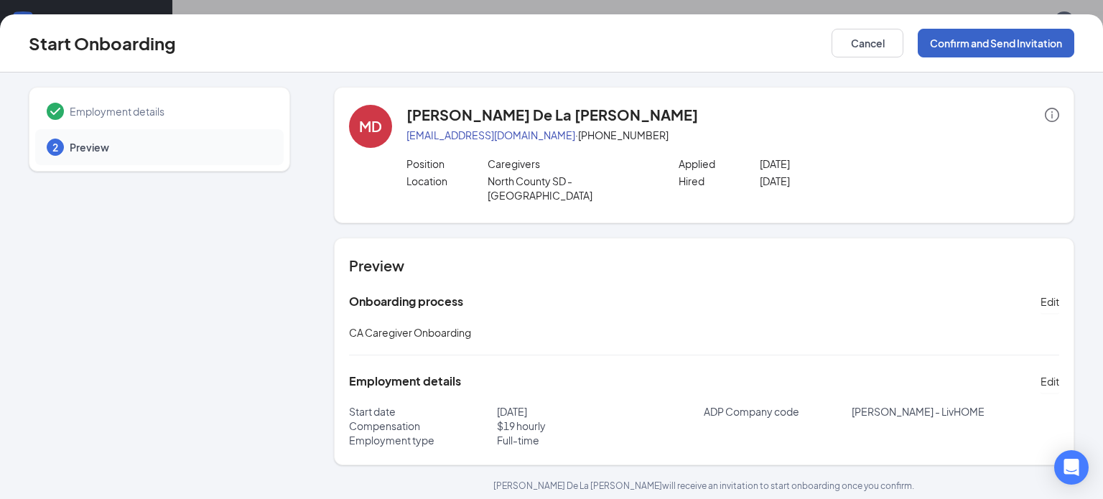
click at [551, 46] on button "Confirm and Send Invitation" at bounding box center [996, 43] width 157 height 29
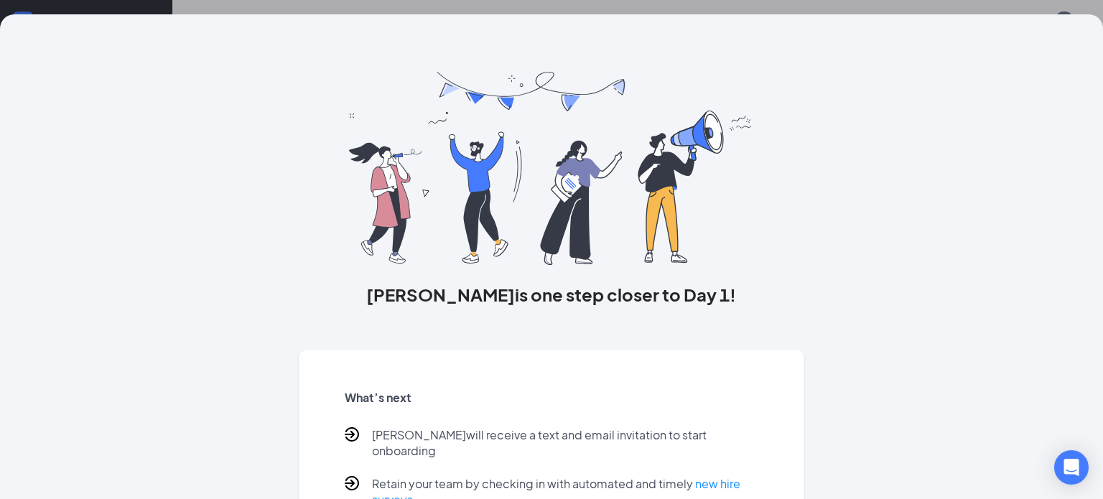
scroll to position [90, 0]
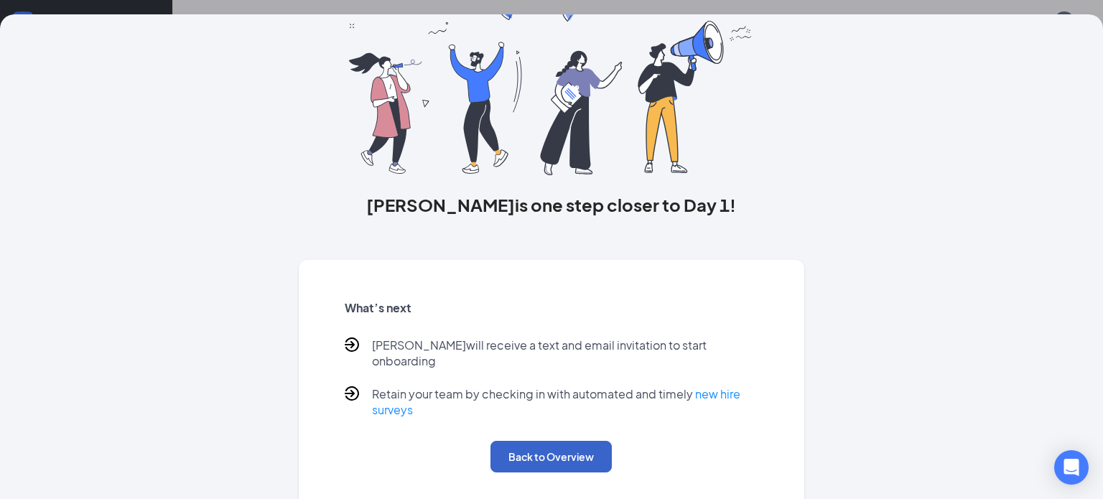
click at [551, 448] on button "Back to Overview" at bounding box center [550, 457] width 121 height 32
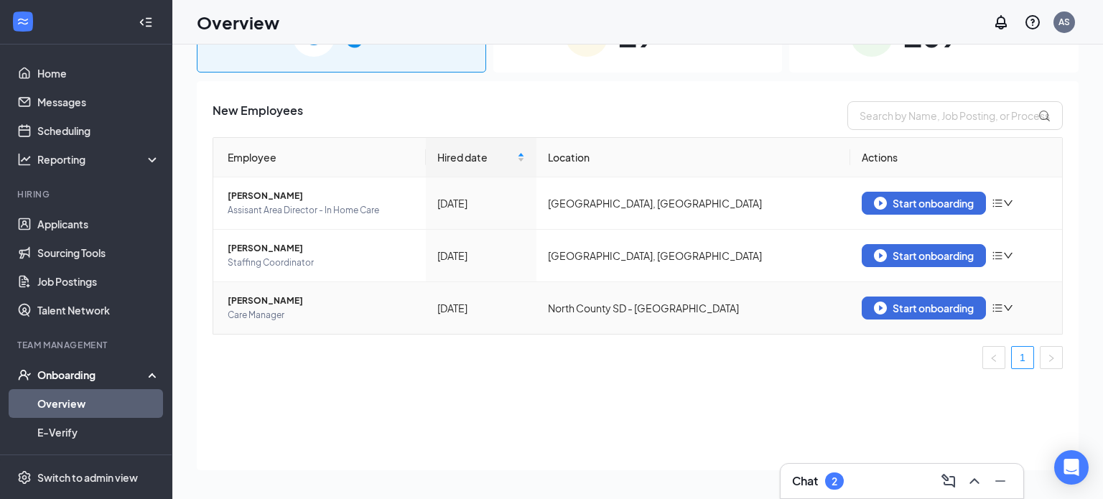
scroll to position [0, 0]
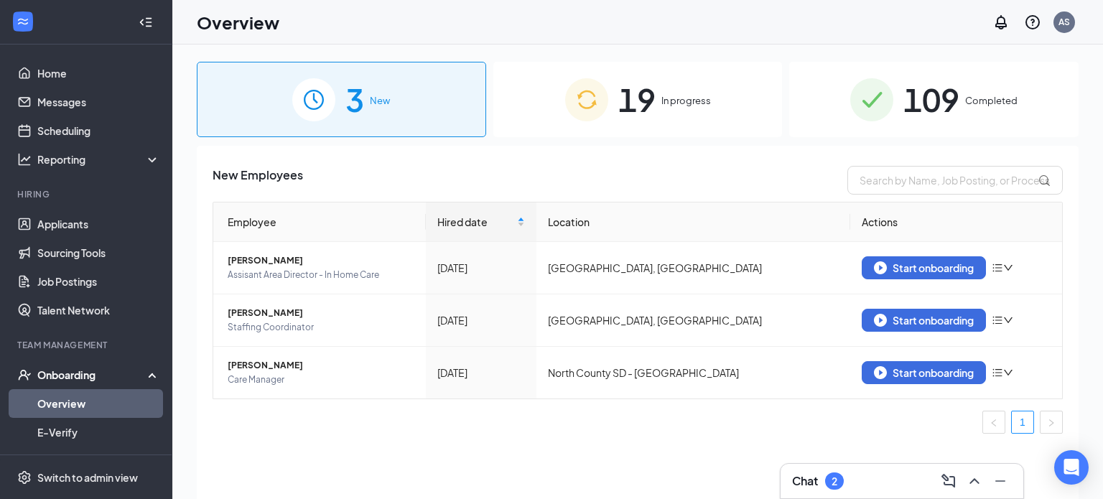
click at [551, 92] on div "19 In progress" at bounding box center [637, 99] width 289 height 75
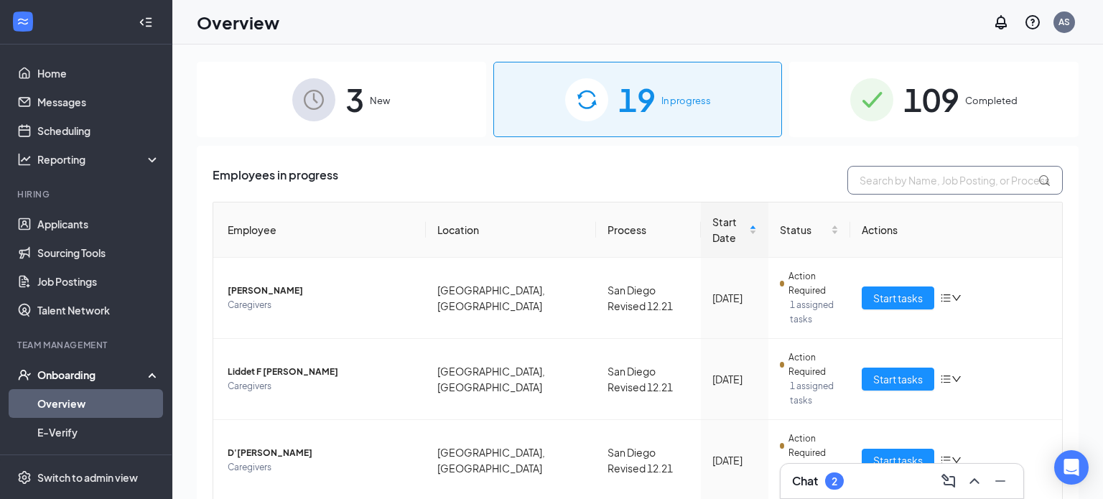
click at [551, 180] on input "text" at bounding box center [954, 180] width 215 height 29
type input "[PERSON_NAME]"
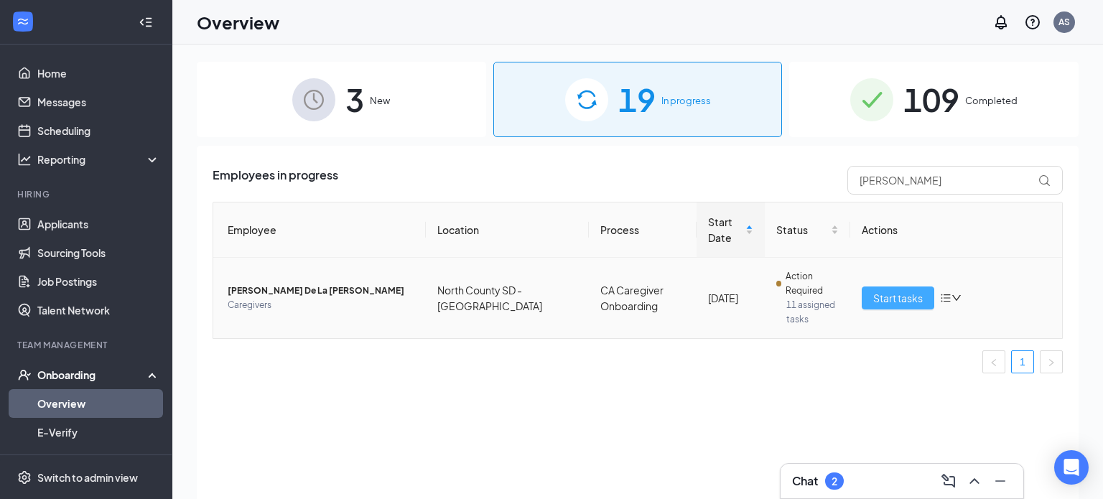
click at [551, 304] on span "Start tasks" at bounding box center [898, 298] width 50 height 16
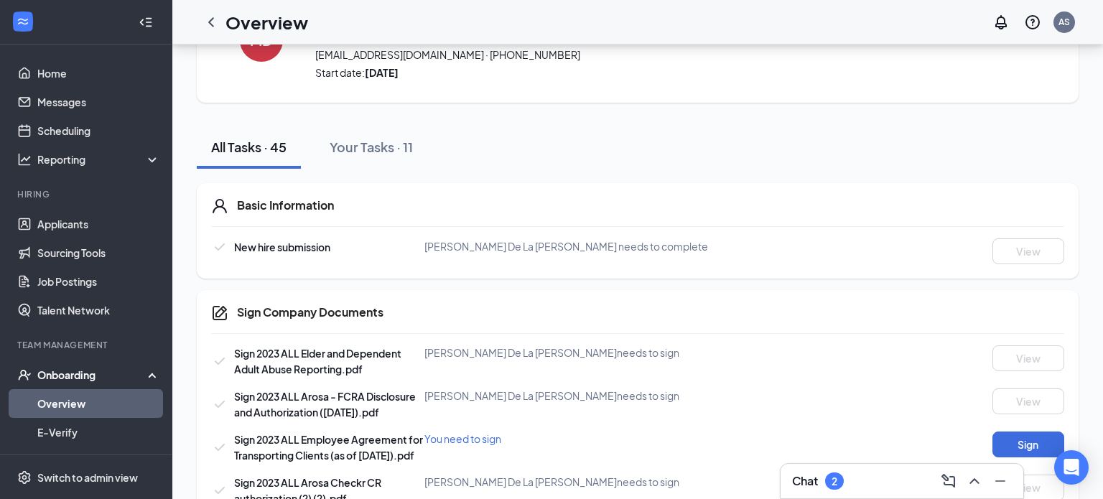
scroll to position [81, 0]
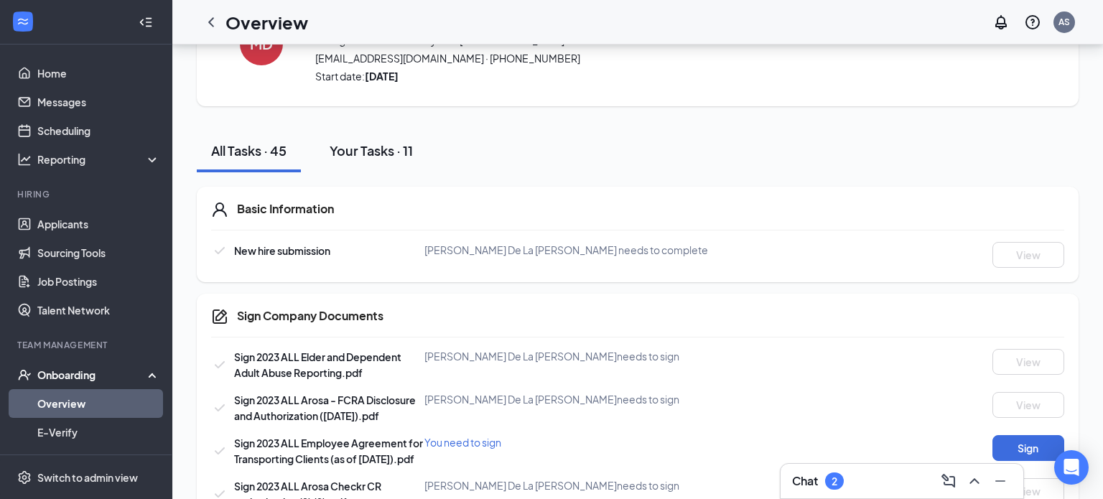
click at [368, 141] on div "Your Tasks · 11" at bounding box center [371, 150] width 83 height 18
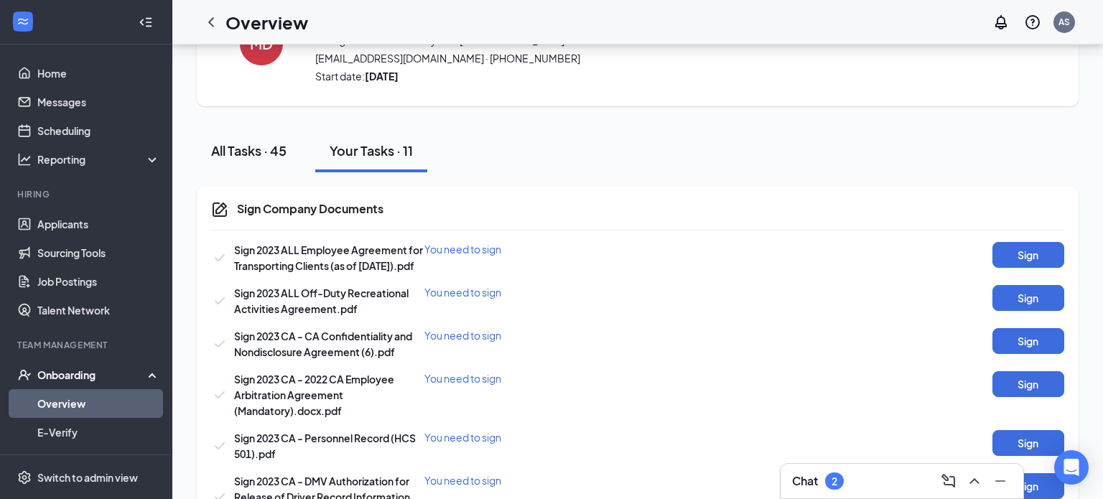
click at [249, 159] on button "All Tasks · 45" at bounding box center [249, 150] width 104 height 43
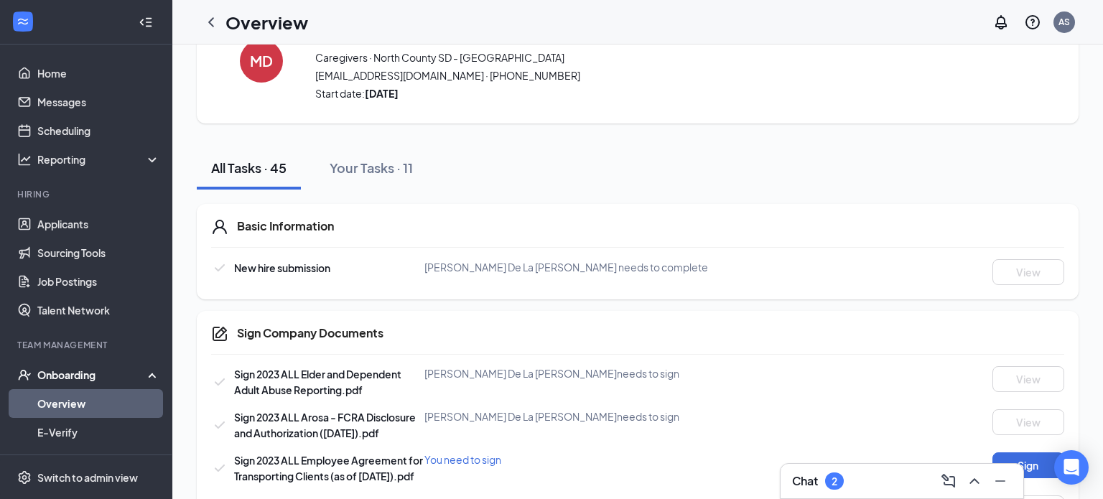
scroll to position [16, 0]
